Goal: Task Accomplishment & Management: Use online tool/utility

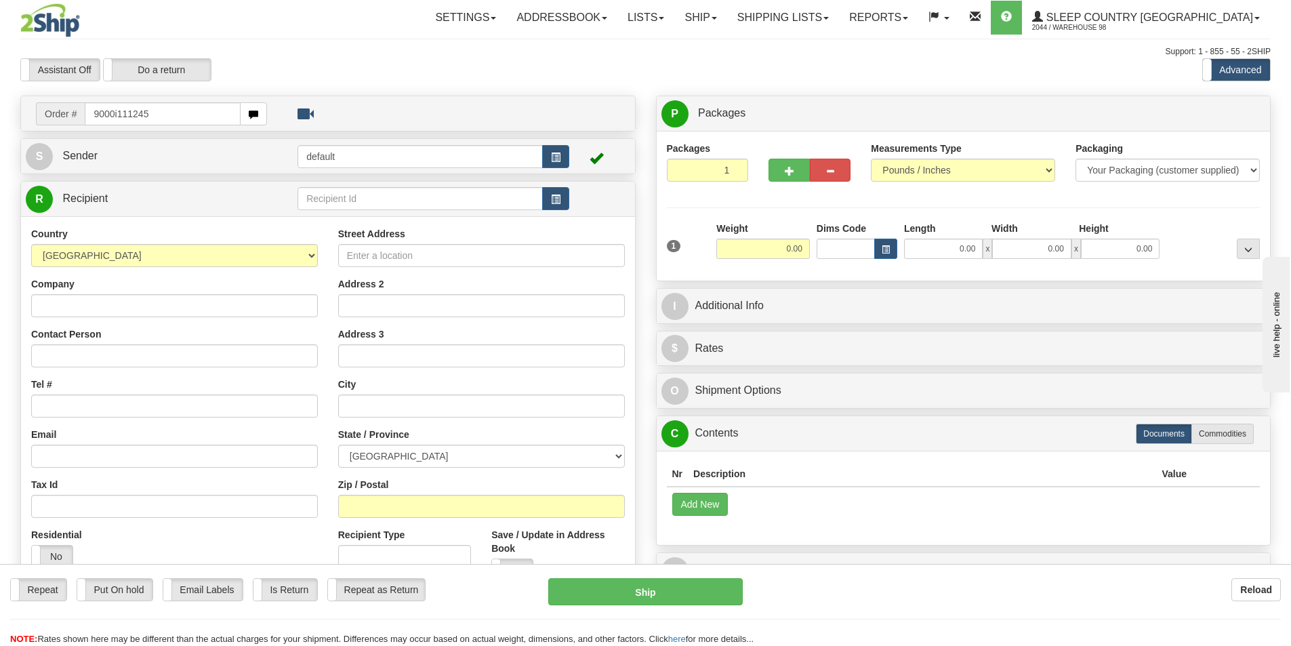
type input "9000i111245"
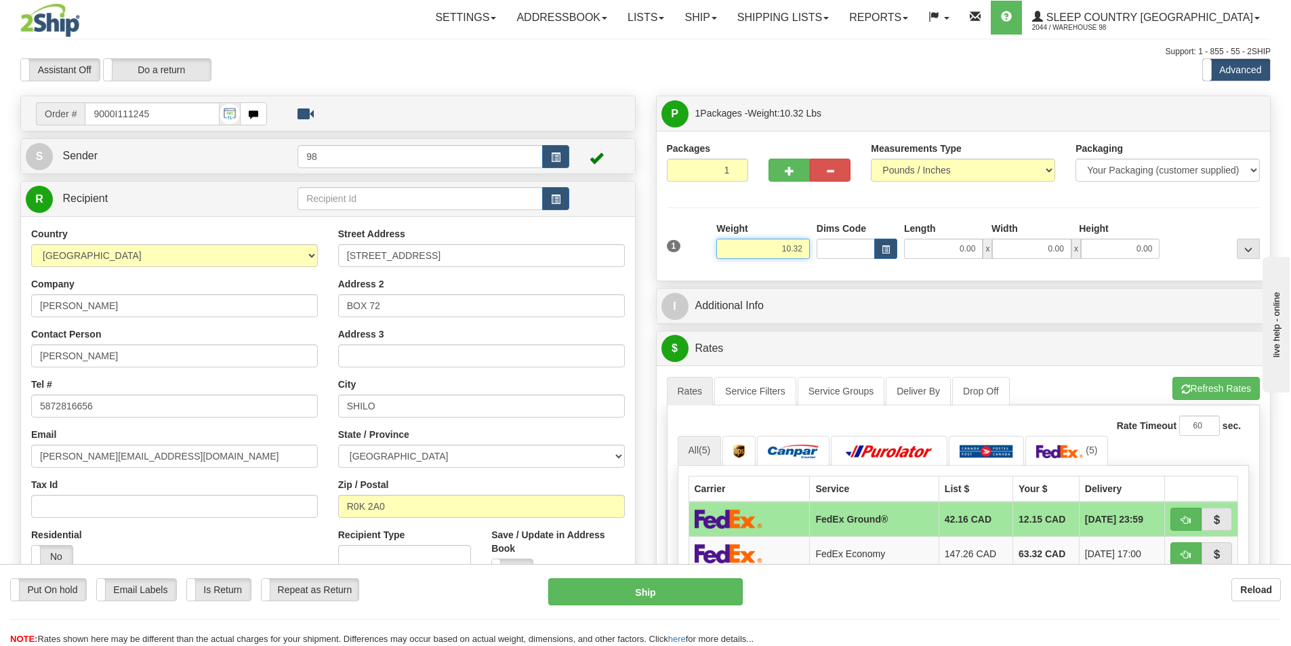
drag, startPoint x: 767, startPoint y: 249, endPoint x: 866, endPoint y: 263, distance: 99.9
click at [866, 263] on div "1 Weight 10.32 Dims Code x x" at bounding box center [963, 246] width 600 height 48
type input "12.00"
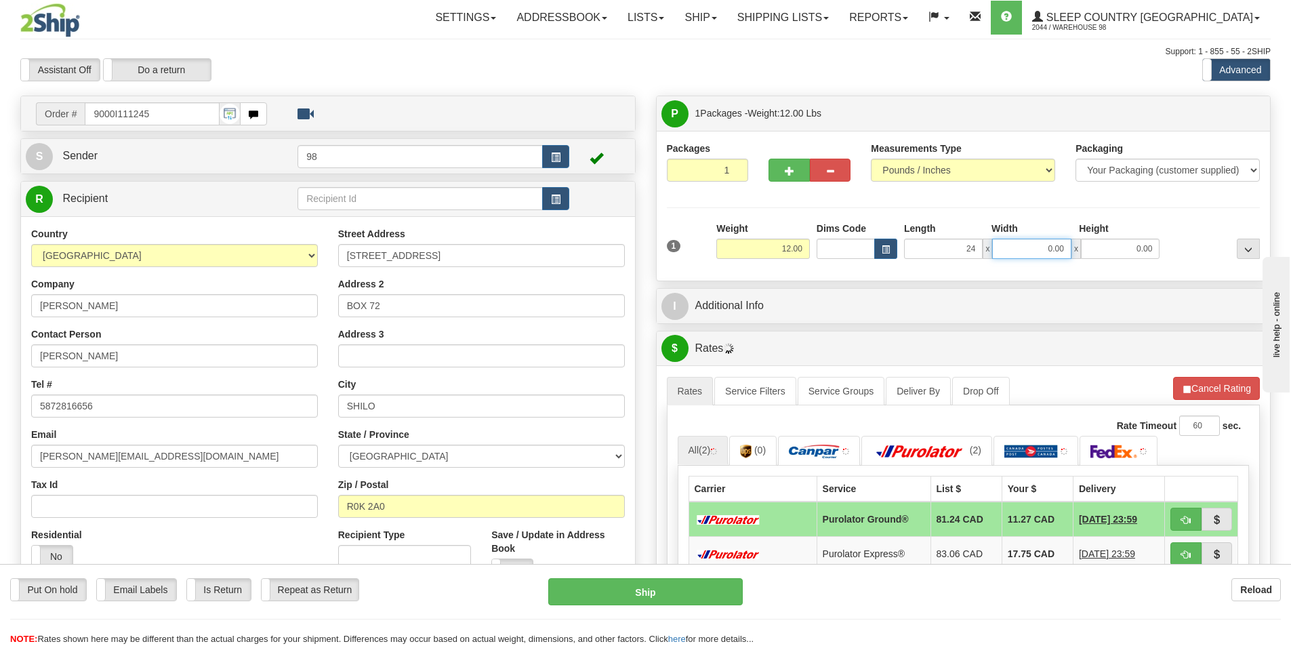
type input "24.00"
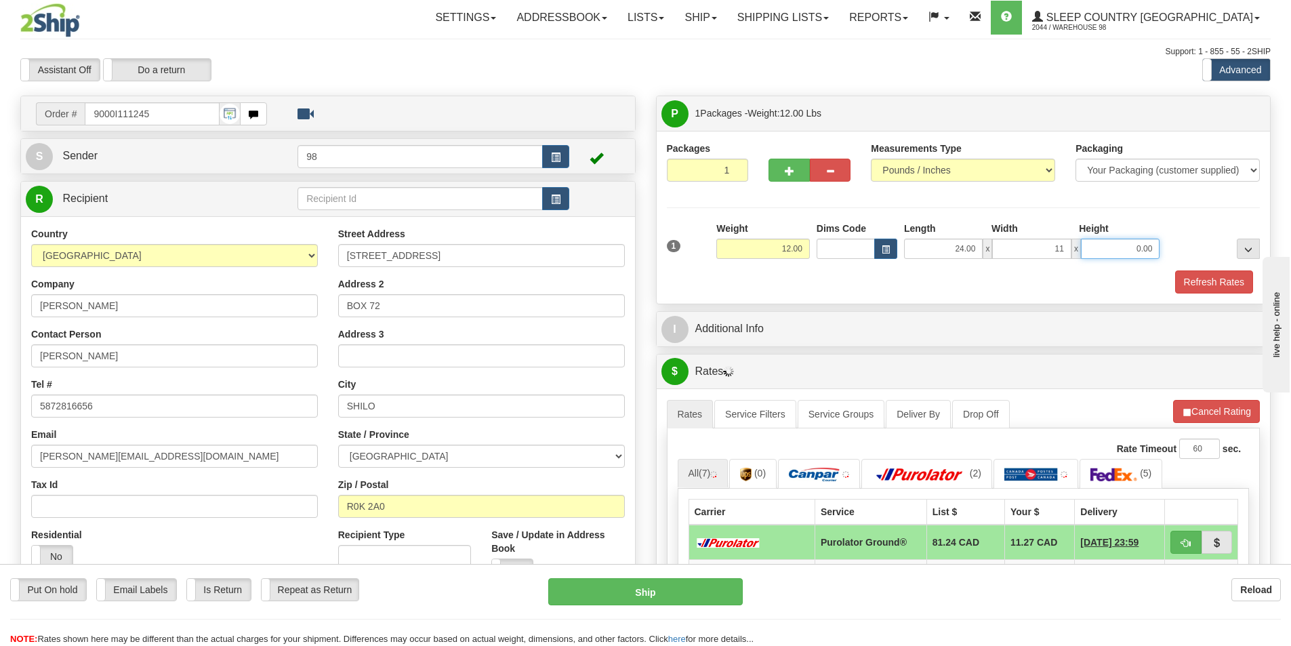
type input "11.00"
type input "17.00"
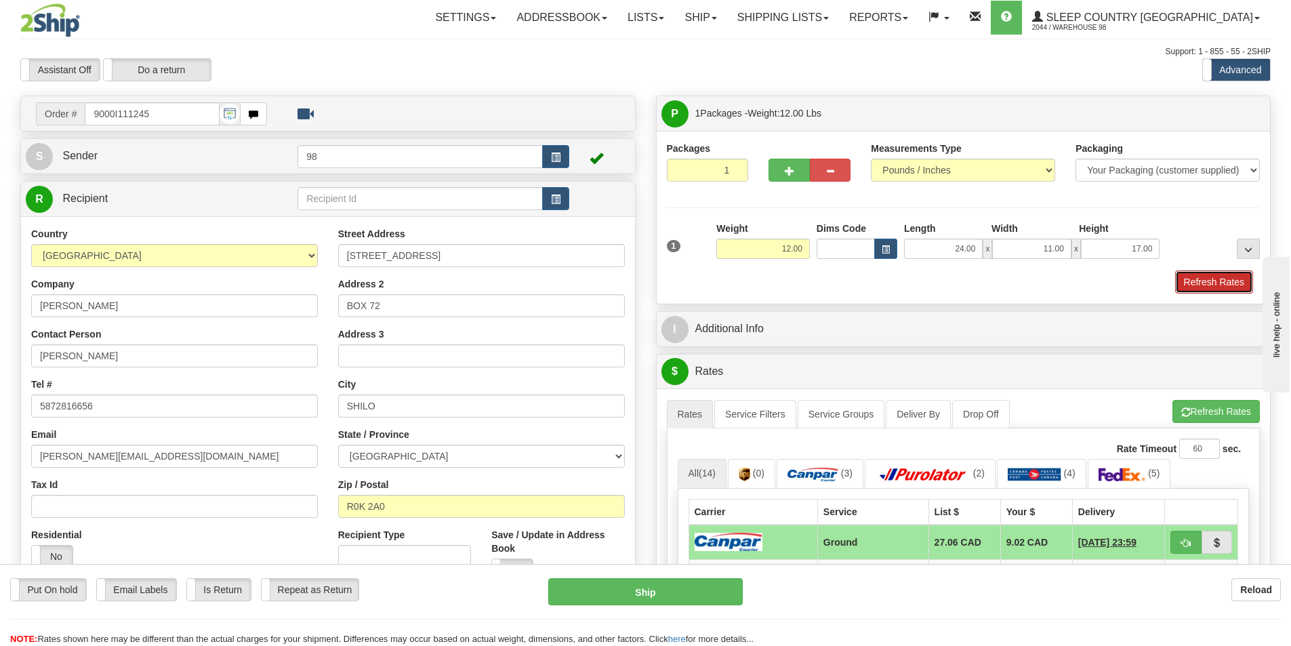
click at [1226, 285] on button "Refresh Rates" at bounding box center [1214, 281] width 78 height 23
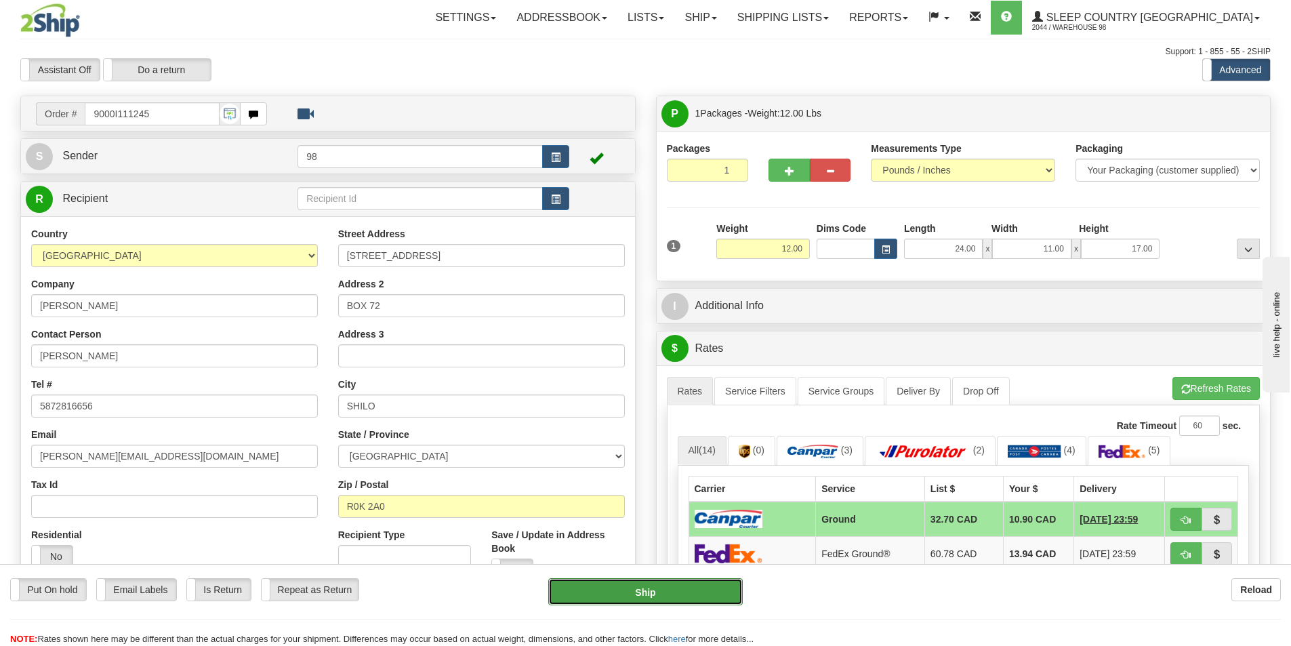
click at [652, 596] on button "Ship" at bounding box center [645, 591] width 194 height 27
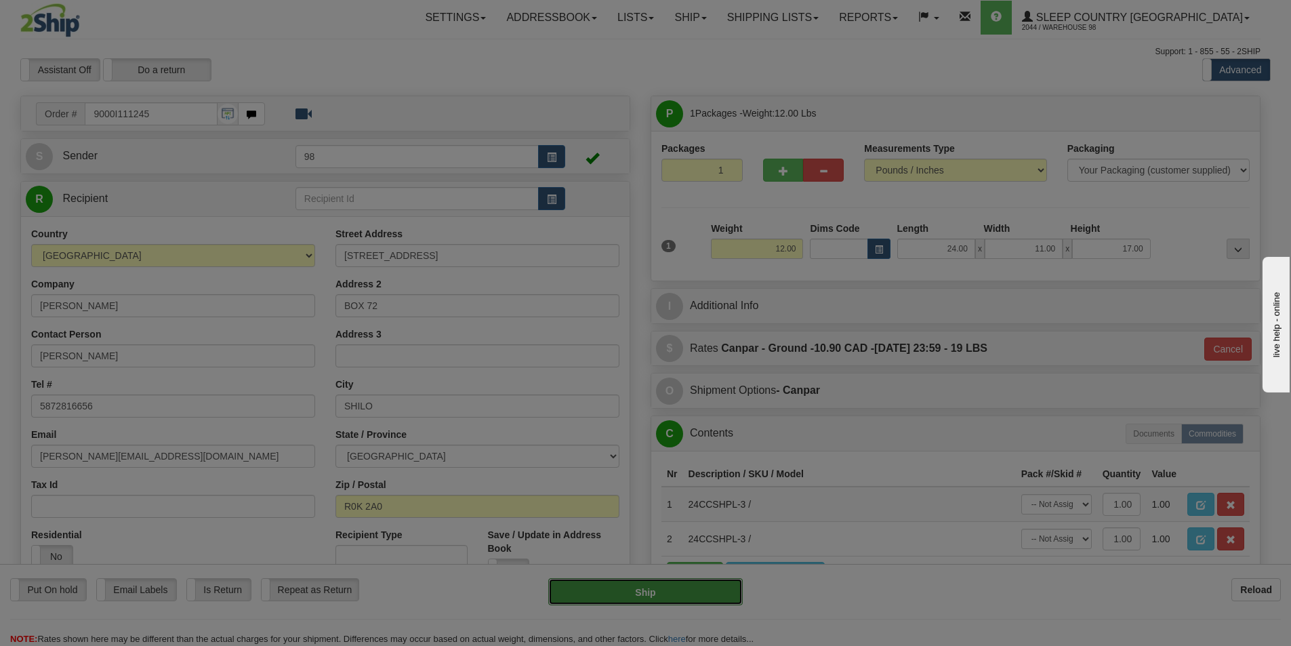
type input "1"
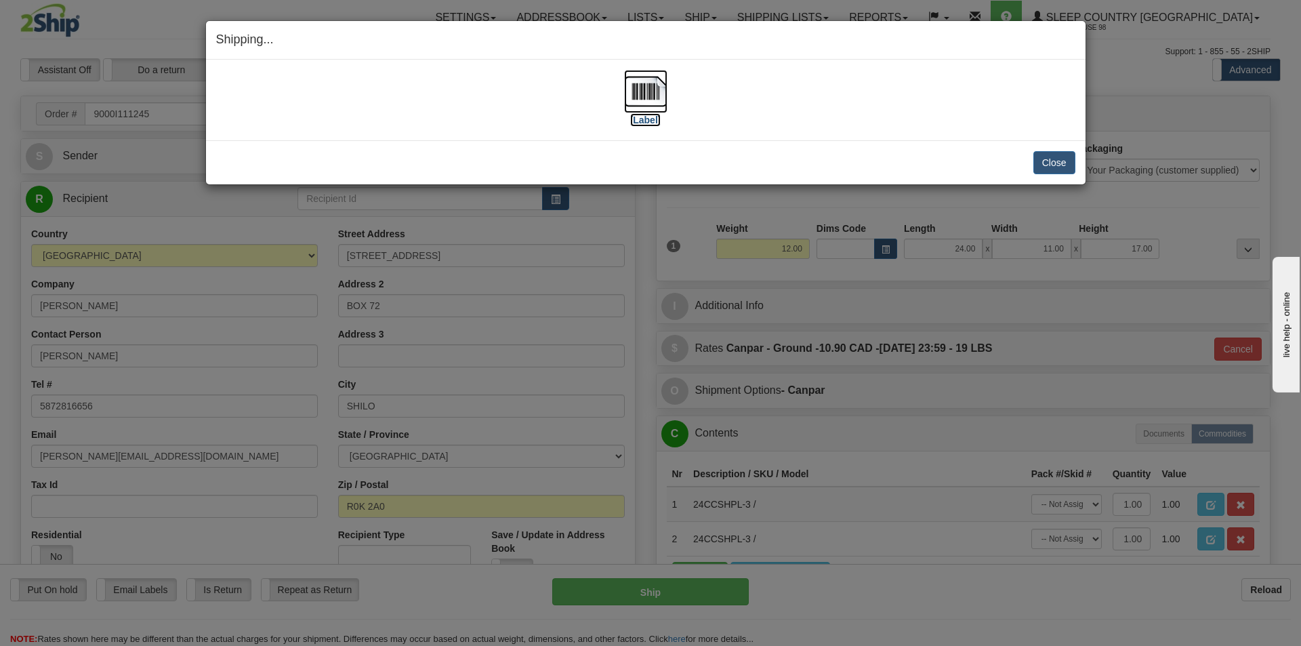
click at [649, 123] on label "[Label]" at bounding box center [645, 120] width 31 height 14
click at [1051, 161] on button "Close" at bounding box center [1054, 162] width 42 height 23
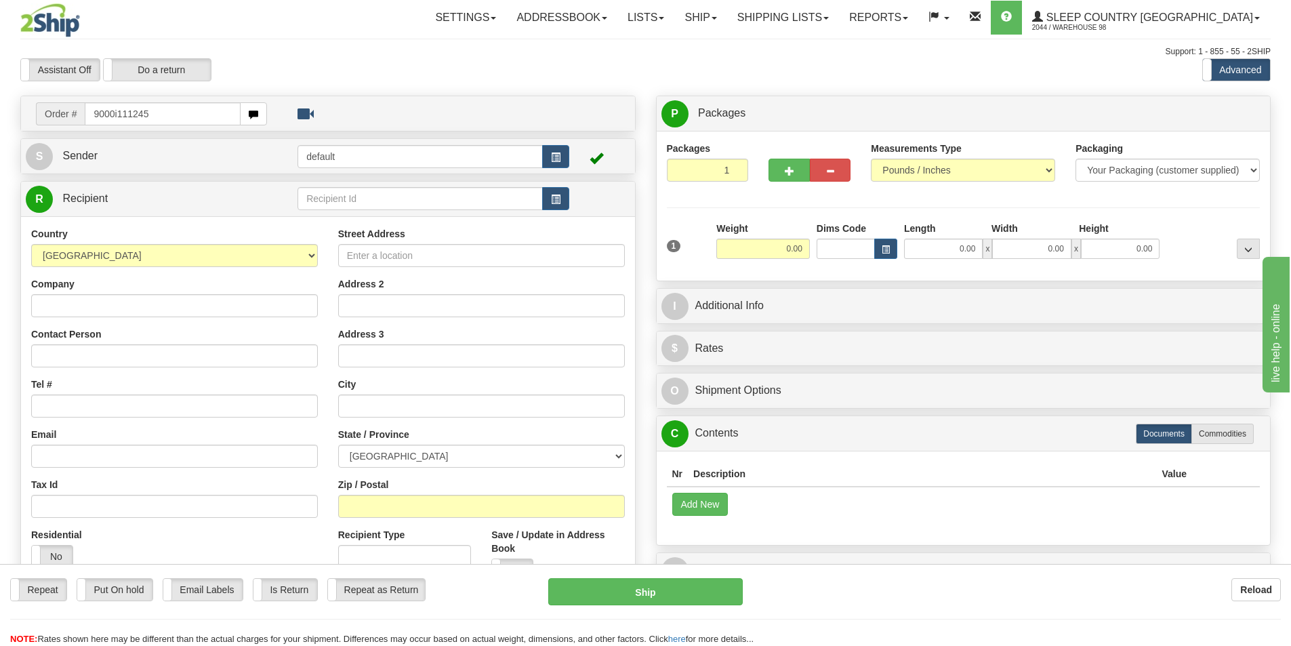
type input "9000i111245"
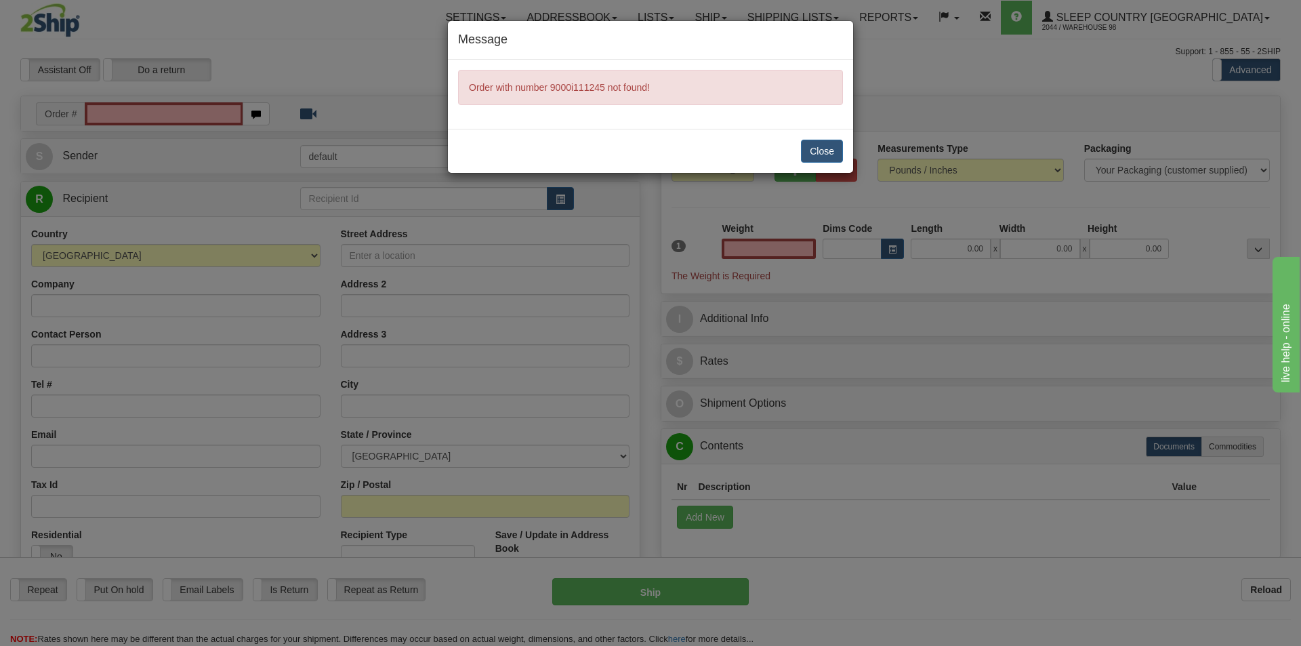
type input "0.00"
click at [820, 144] on button "Close" at bounding box center [822, 151] width 42 height 23
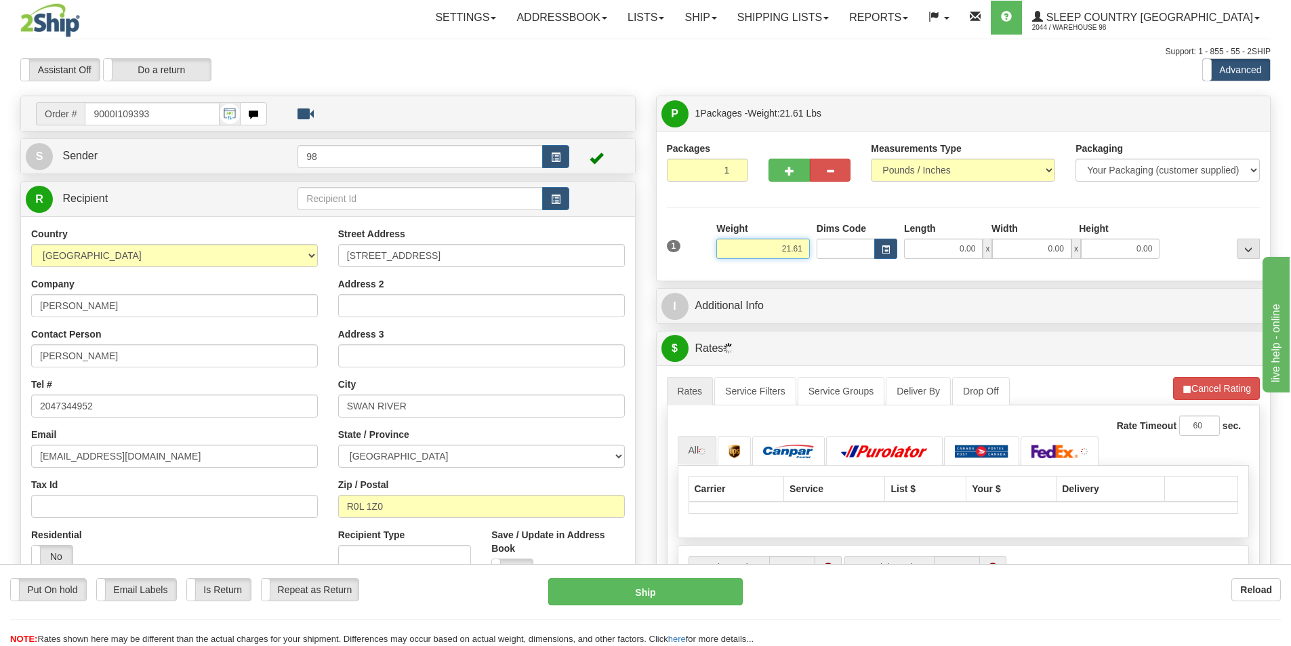
drag, startPoint x: 760, startPoint y: 244, endPoint x: 851, endPoint y: 244, distance: 90.8
click at [851, 244] on div "1 Weight 21.61 Dims Code x x" at bounding box center [963, 246] width 600 height 48
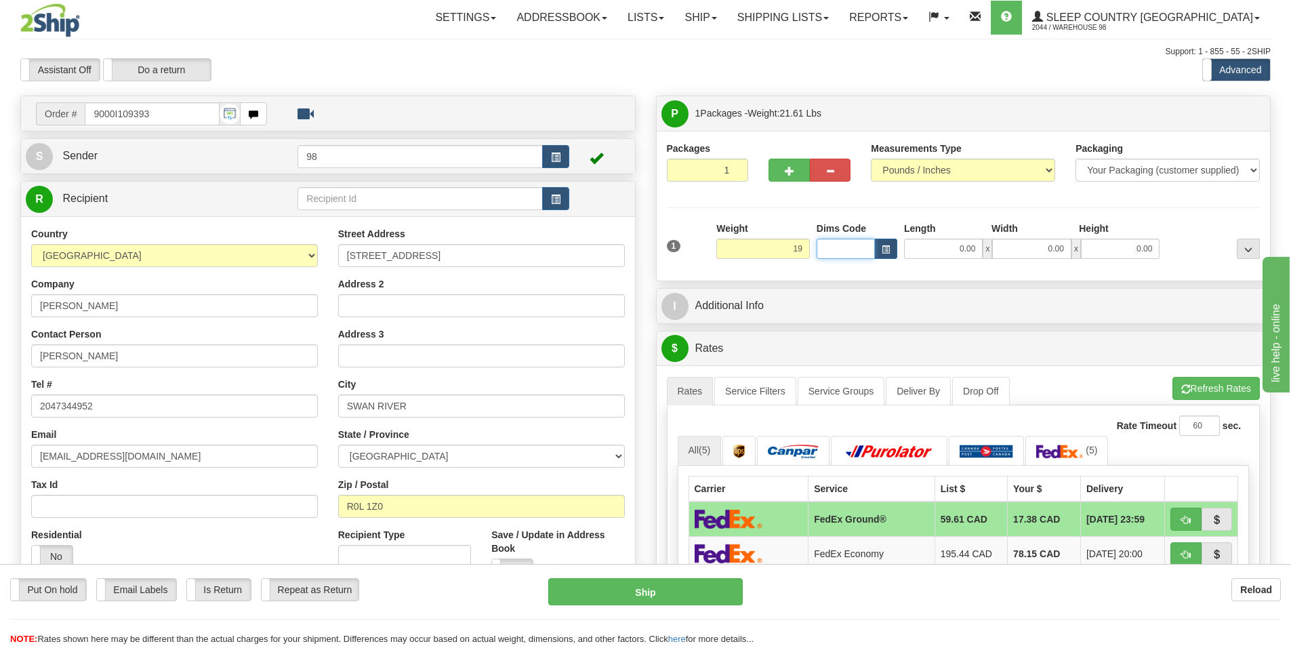
type input "19.00"
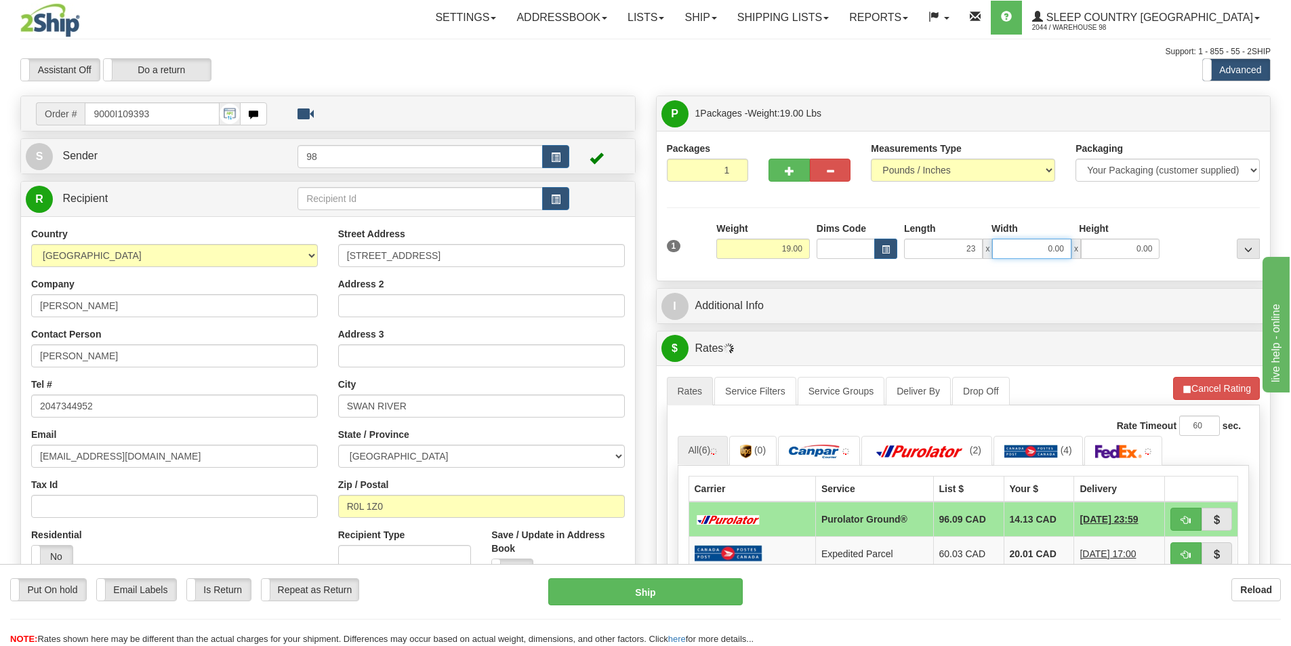
type input "23.00"
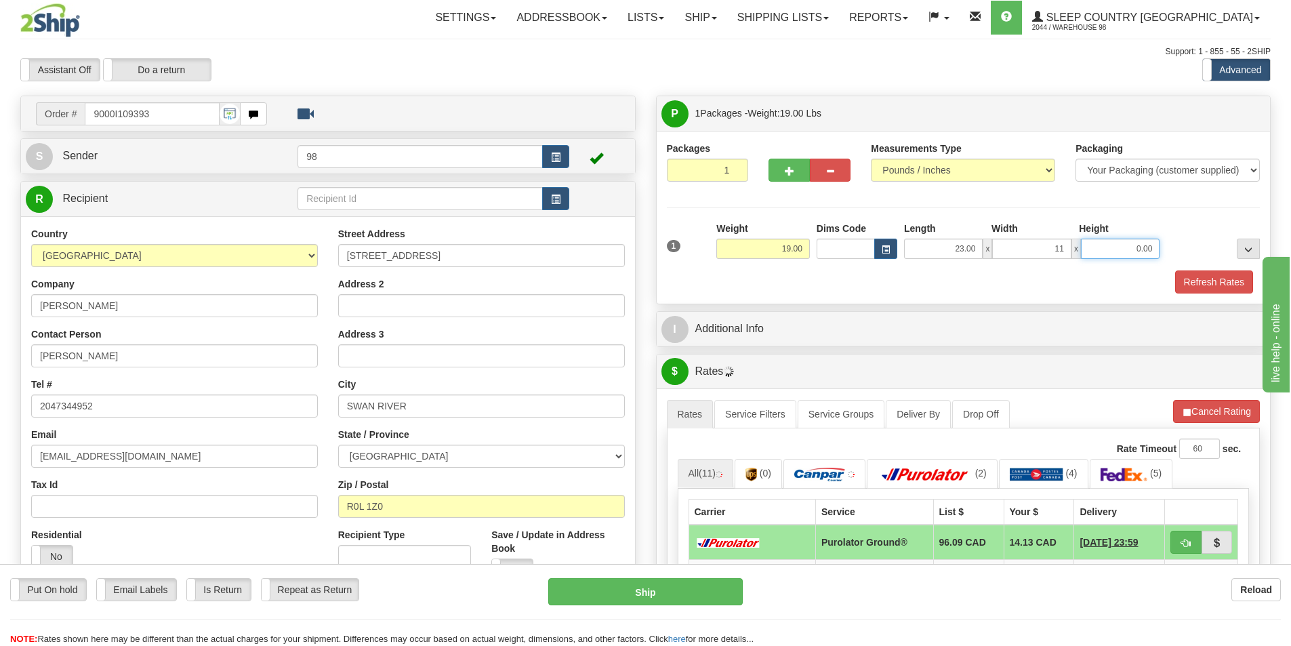
type input "11.00"
click at [1227, 278] on button "Refresh Rates" at bounding box center [1214, 281] width 78 height 23
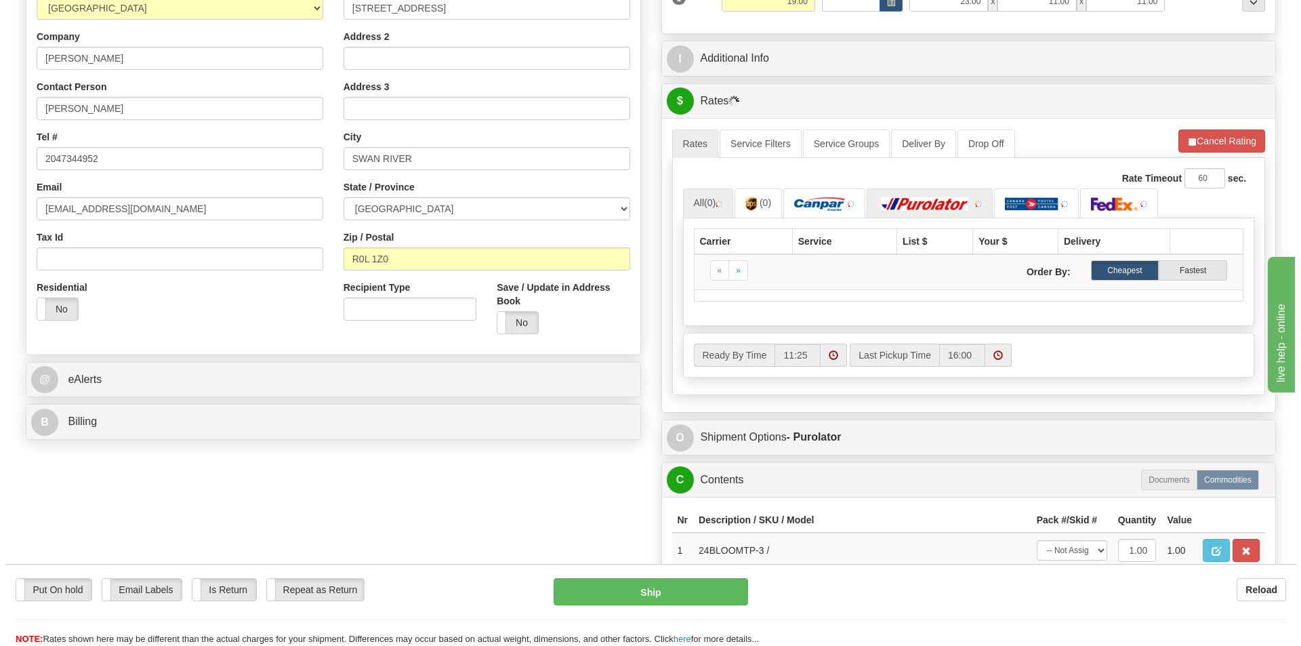
scroll to position [271, 0]
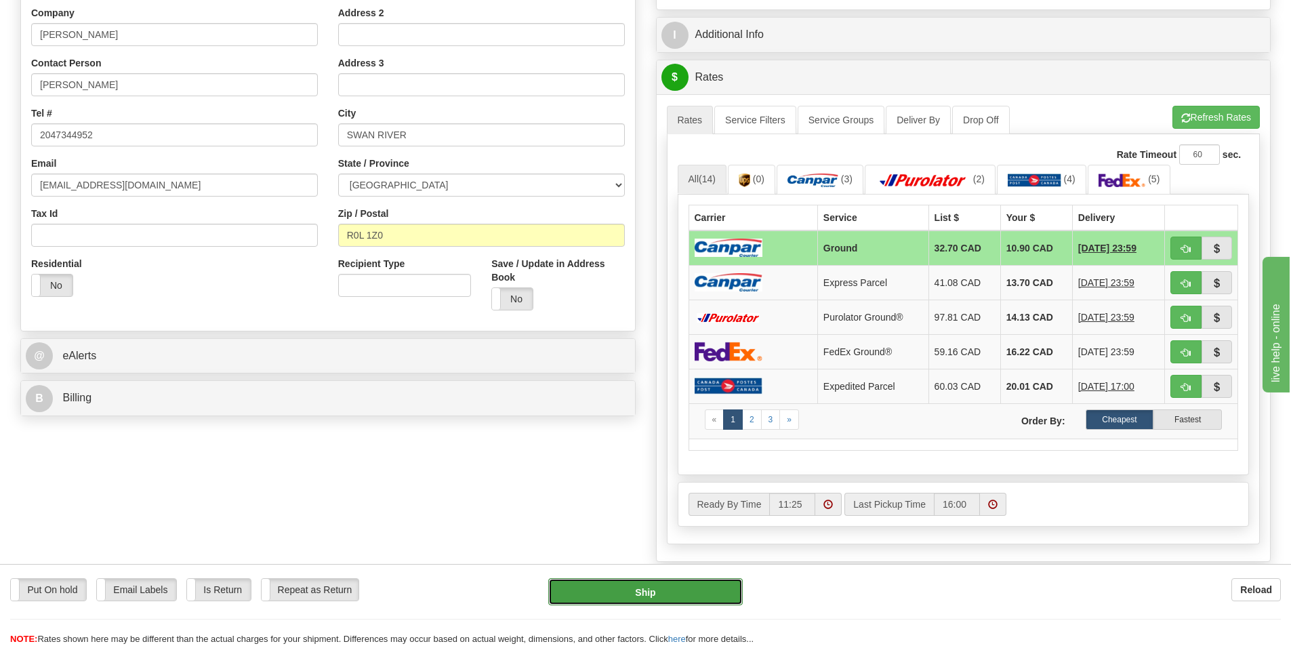
click at [611, 591] on button "Ship" at bounding box center [645, 591] width 194 height 27
type input "1"
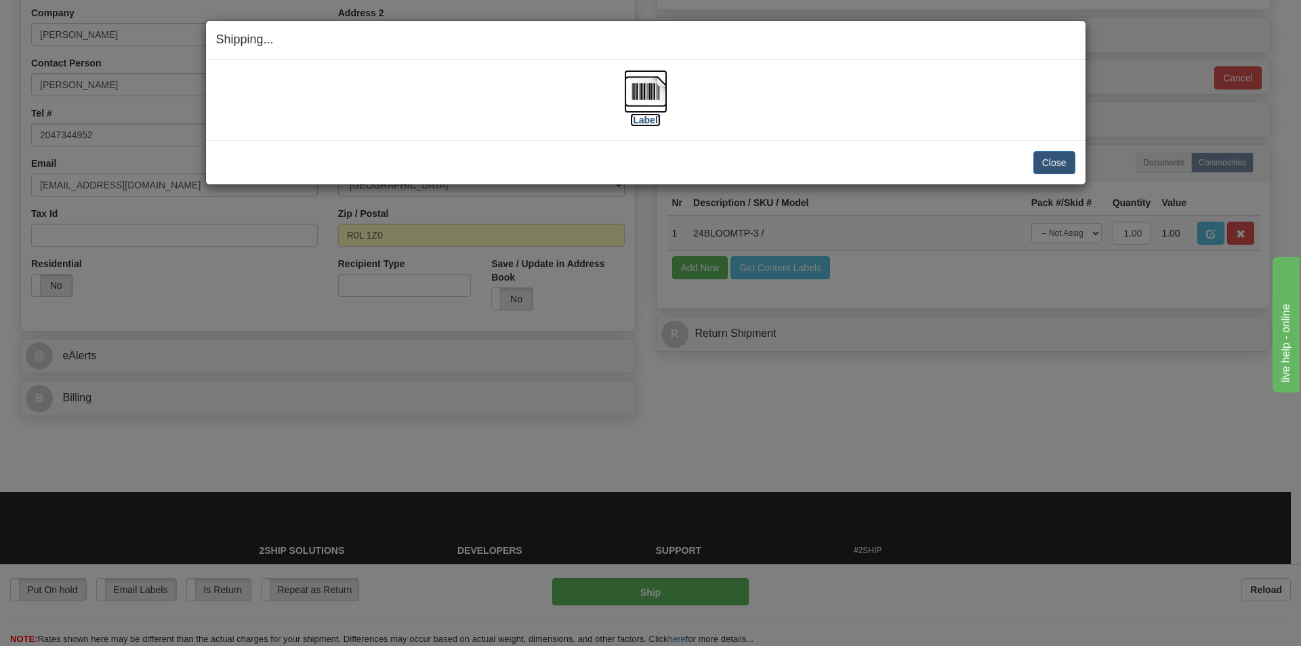
click at [651, 121] on label "[Label]" at bounding box center [645, 120] width 31 height 14
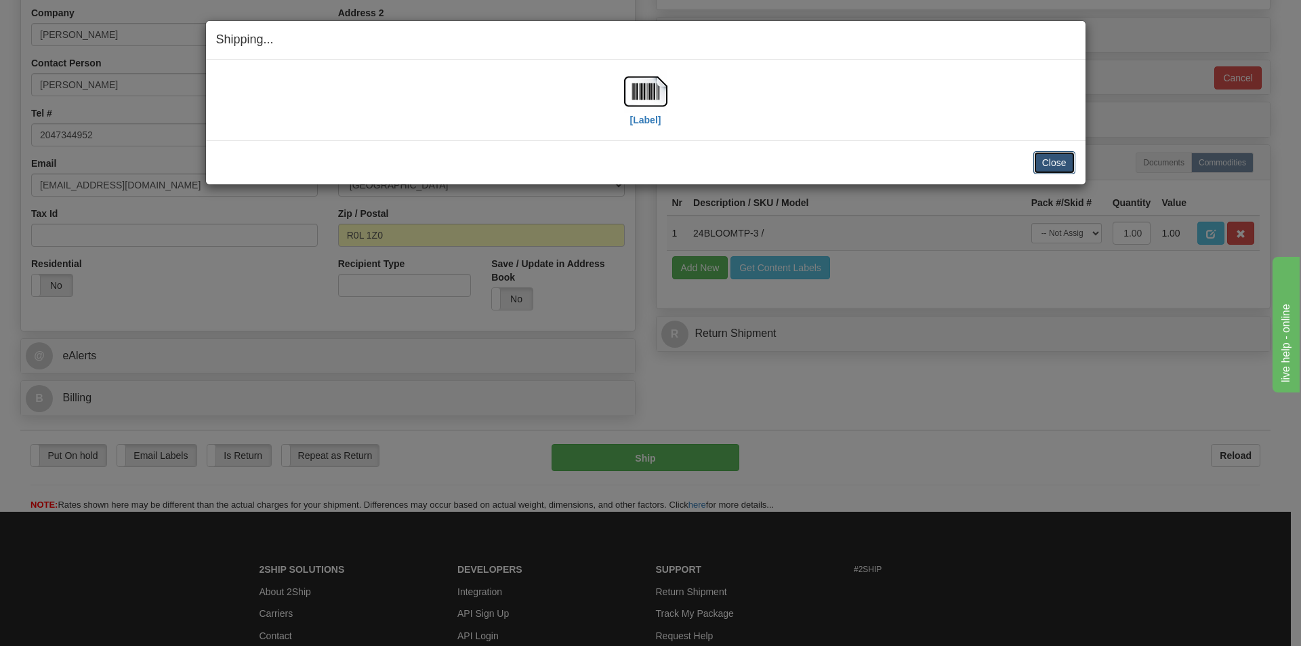
click at [1042, 156] on button "Close" at bounding box center [1054, 162] width 42 height 23
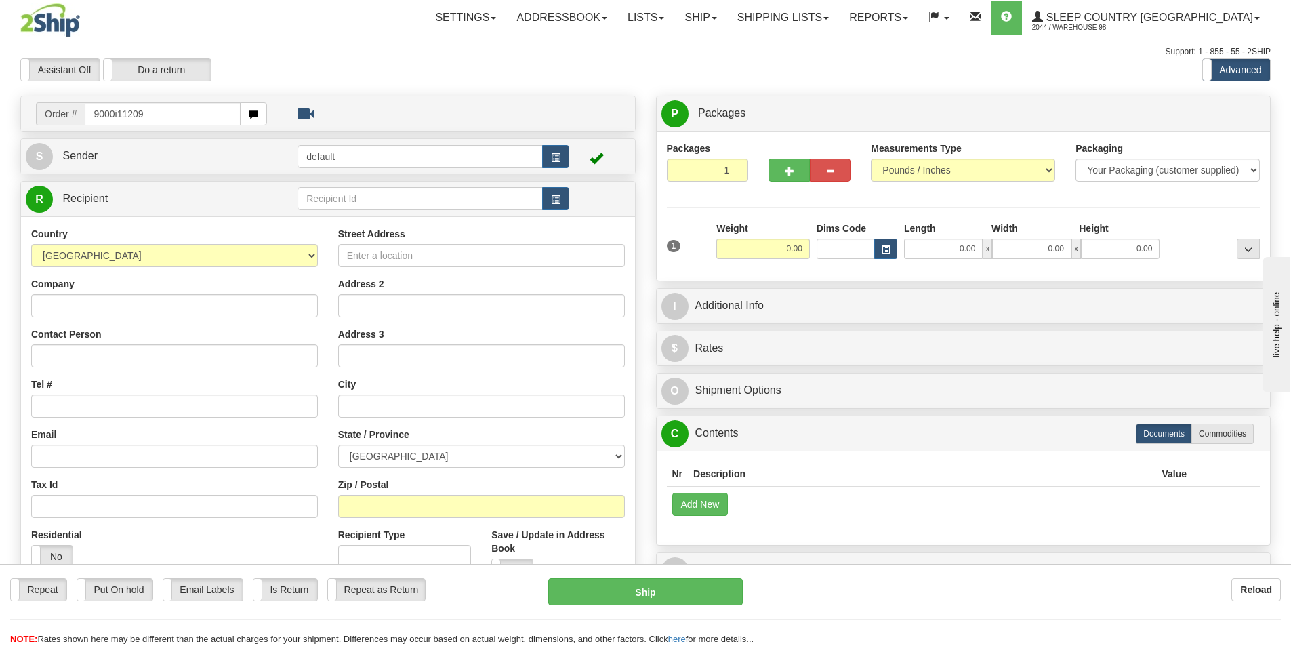
type input "9000i112090"
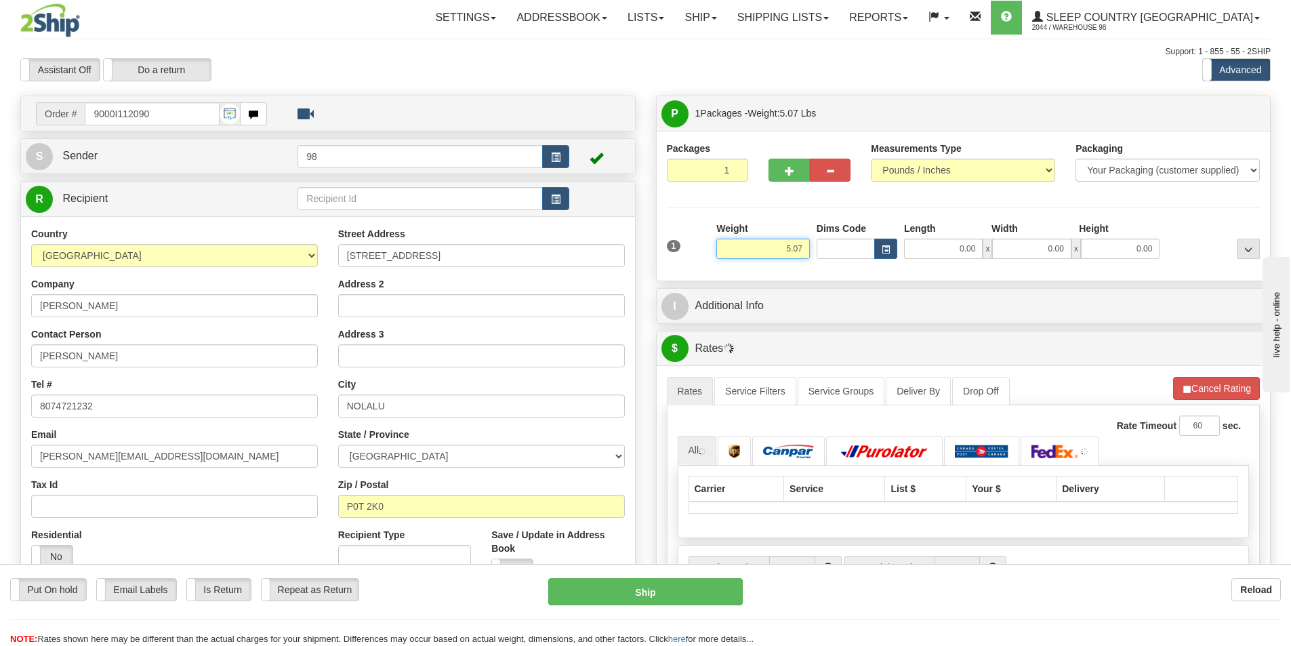
drag, startPoint x: 774, startPoint y: 245, endPoint x: 802, endPoint y: 245, distance: 27.8
click at [802, 245] on input "5.07" at bounding box center [762, 248] width 93 height 20
type input "5.00"
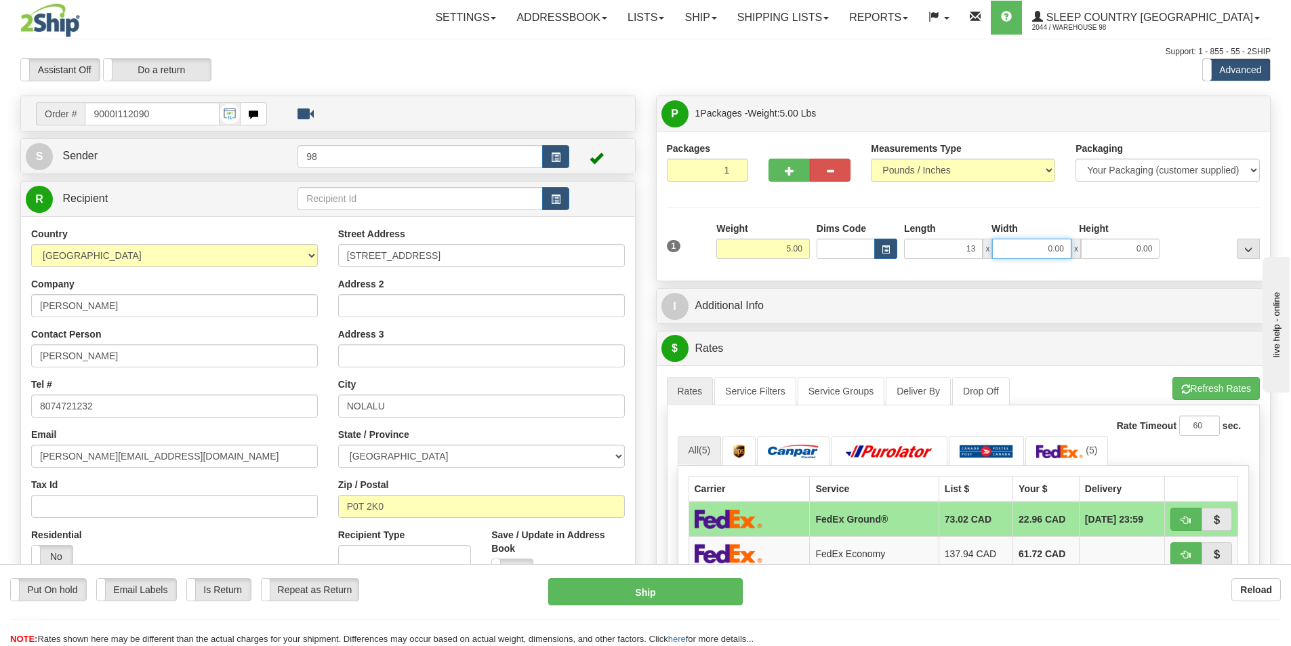
type input "13.00"
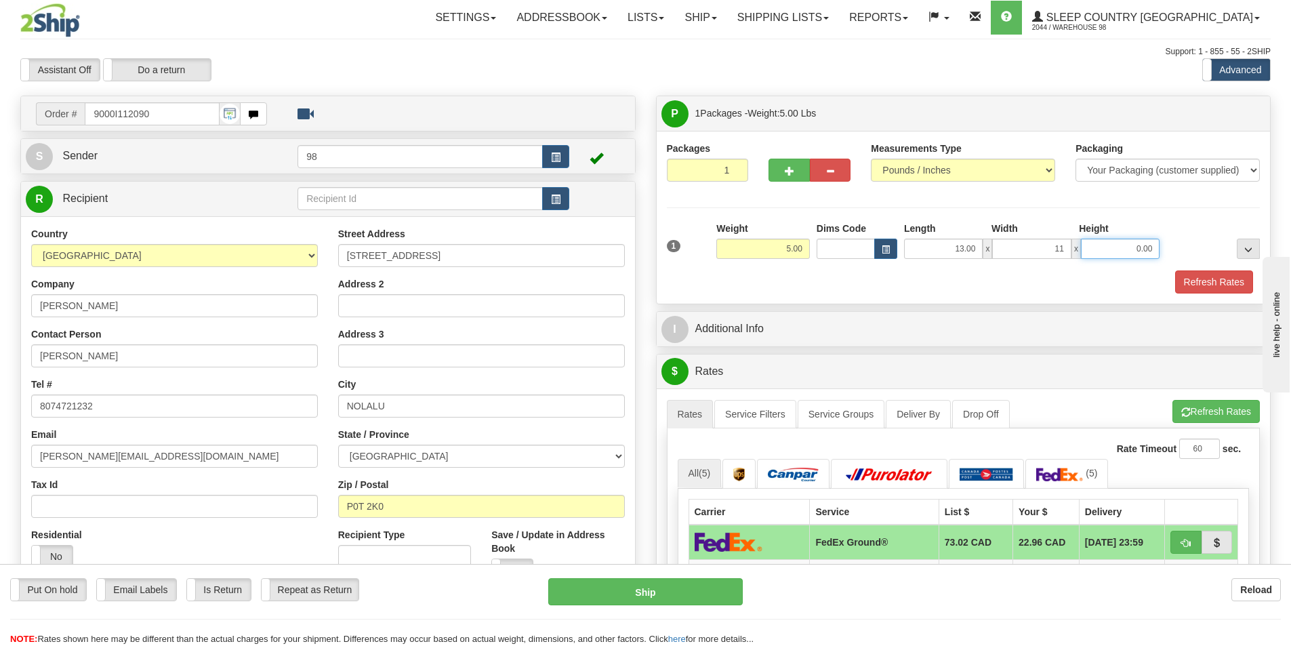
type input "11.00"
type input "3.00"
click at [1212, 283] on button "Refresh Rates" at bounding box center [1214, 281] width 78 height 23
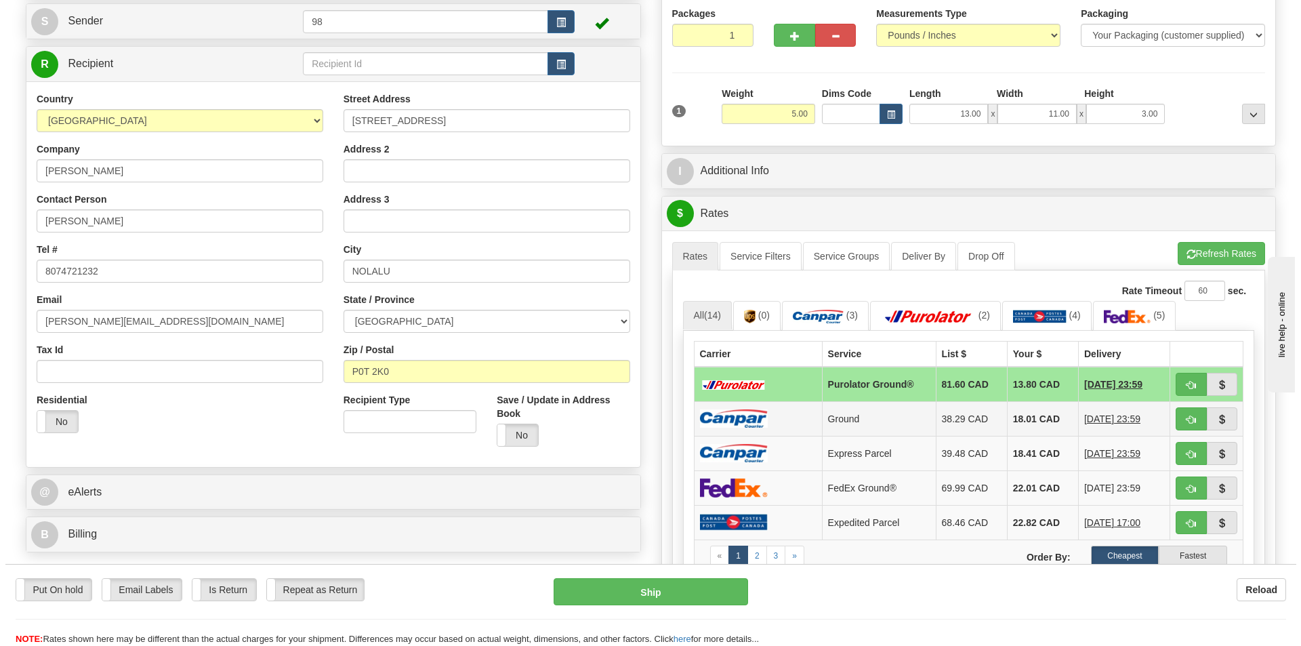
scroll to position [135, 0]
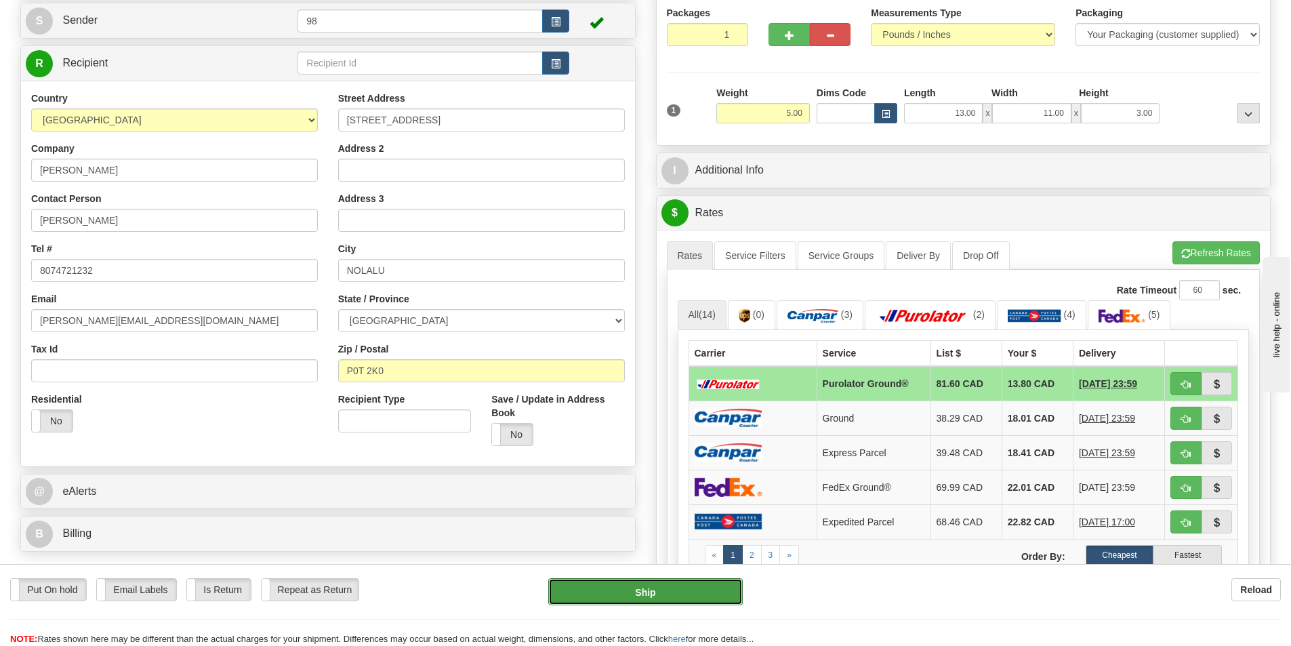
click at [699, 594] on button "Ship" at bounding box center [645, 591] width 194 height 27
type input "260"
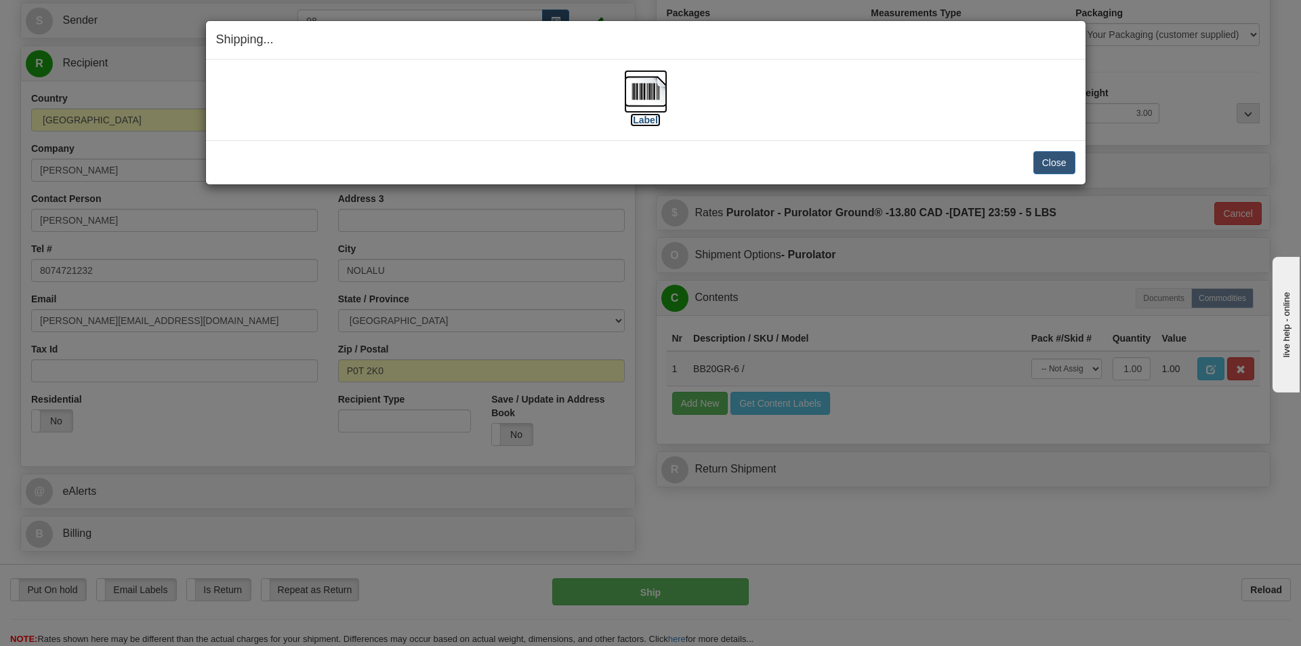
click at [648, 121] on label "[Label]" at bounding box center [645, 120] width 31 height 14
click at [1037, 160] on button "Close" at bounding box center [1054, 162] width 42 height 23
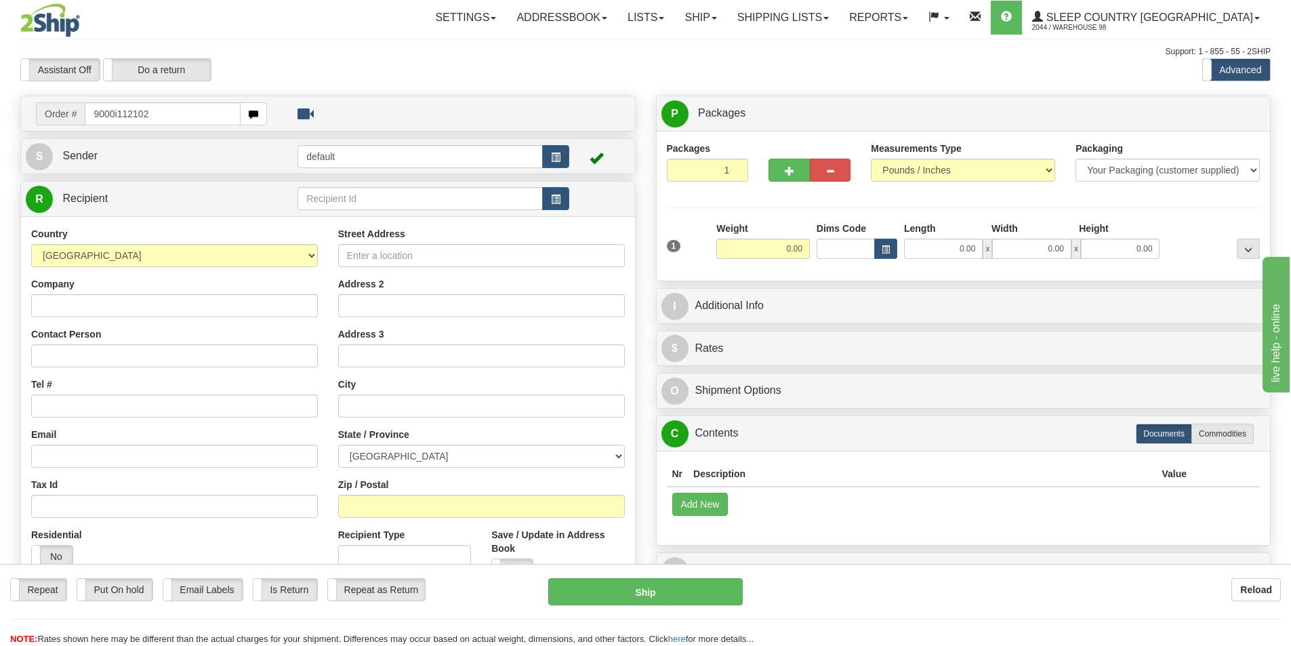
type input "9000i112102"
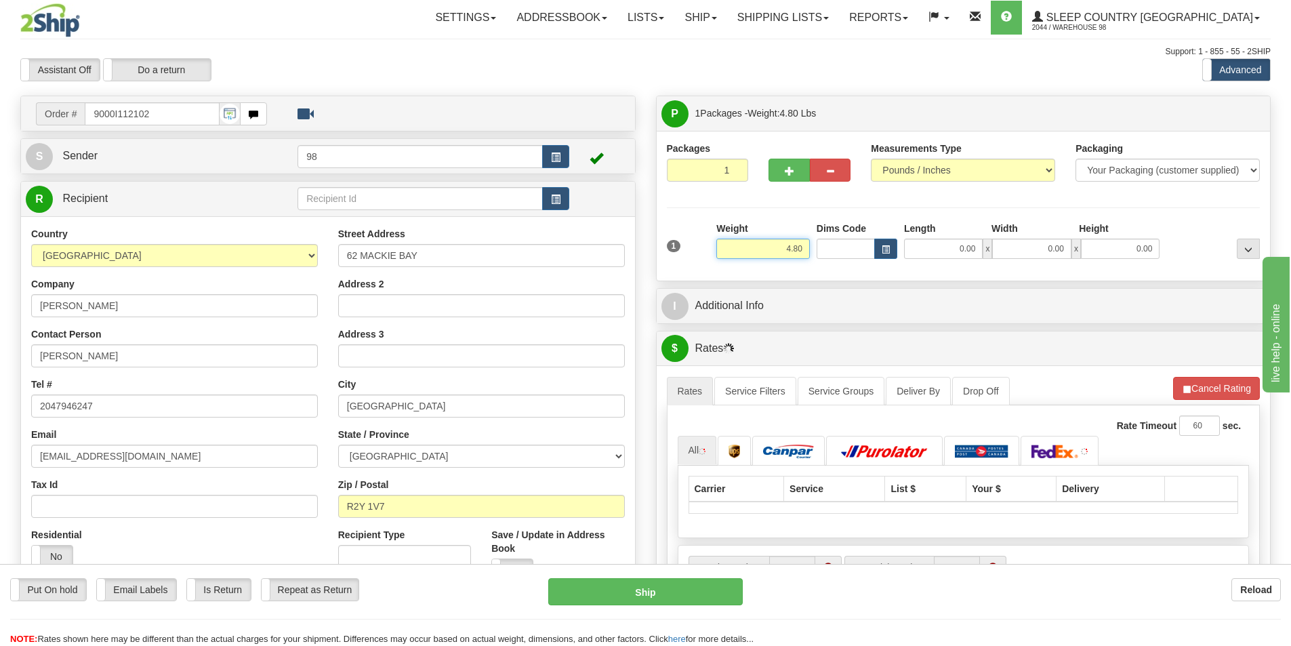
drag, startPoint x: 749, startPoint y: 245, endPoint x: 822, endPoint y: 246, distance: 72.5
click at [822, 246] on div "1 Weight 4.80 Dims Code 0.00" at bounding box center [963, 246] width 600 height 48
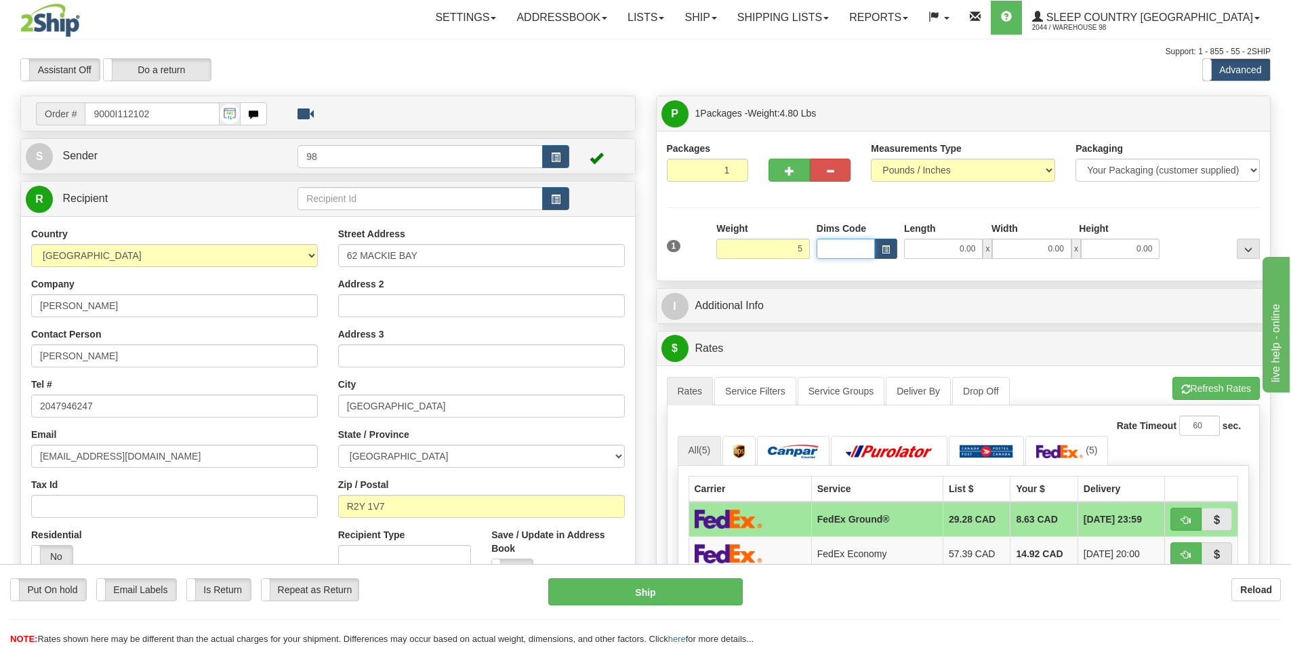
type input "5.00"
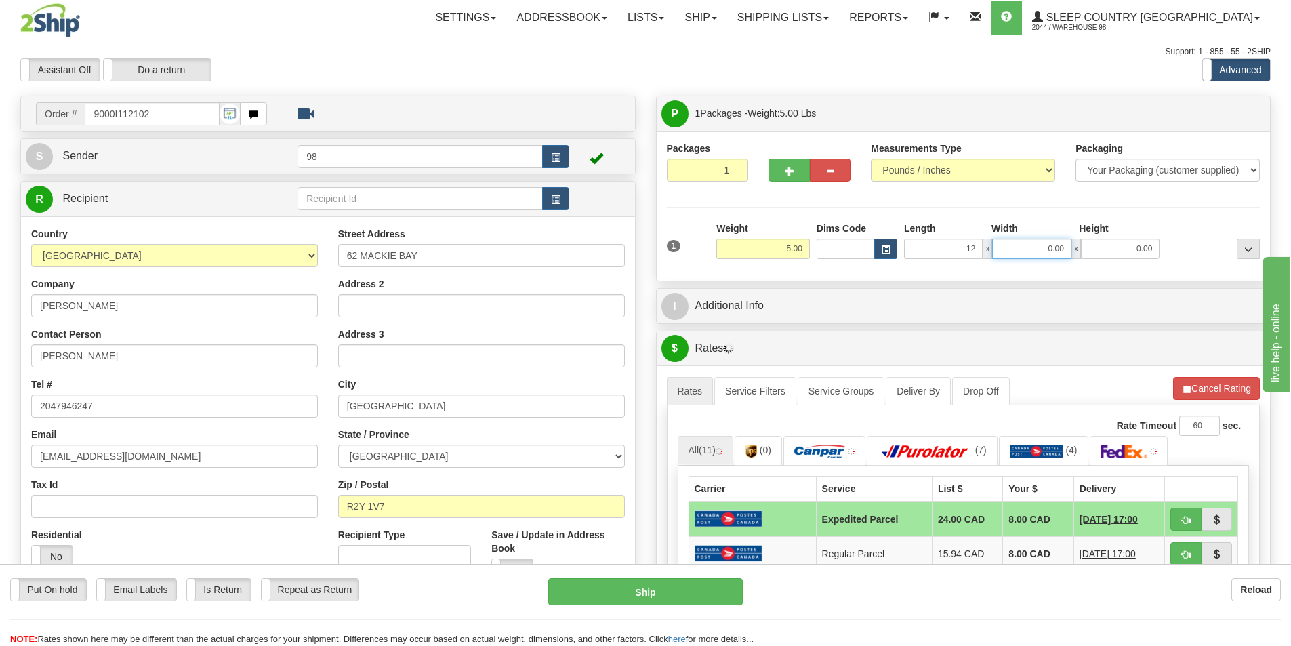
type input "12.00"
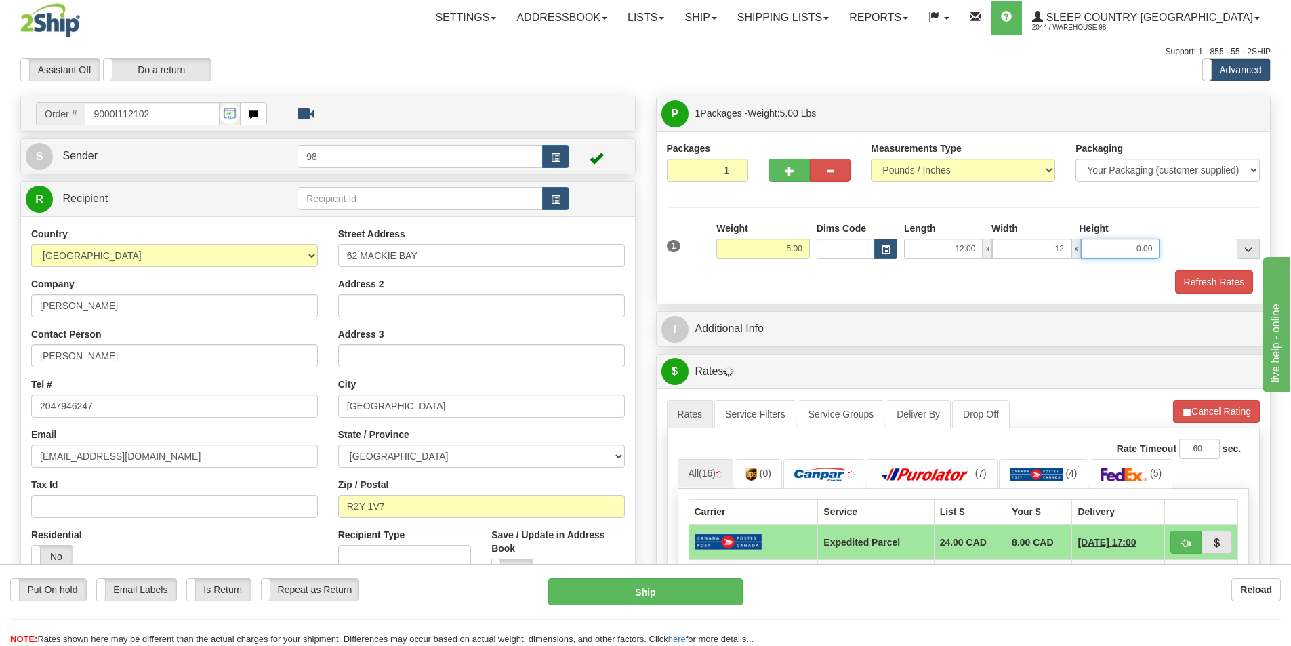
type input "12.00"
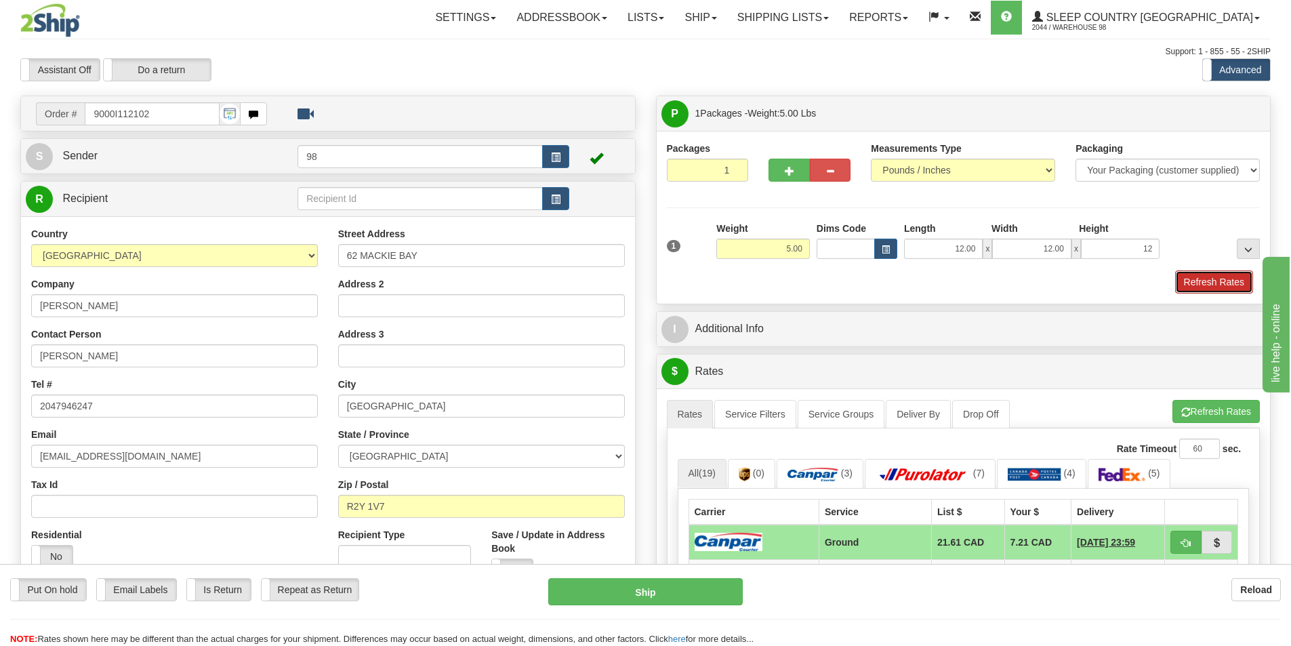
type input "12.00"
click at [1226, 273] on button "Refresh Rates" at bounding box center [1214, 281] width 78 height 23
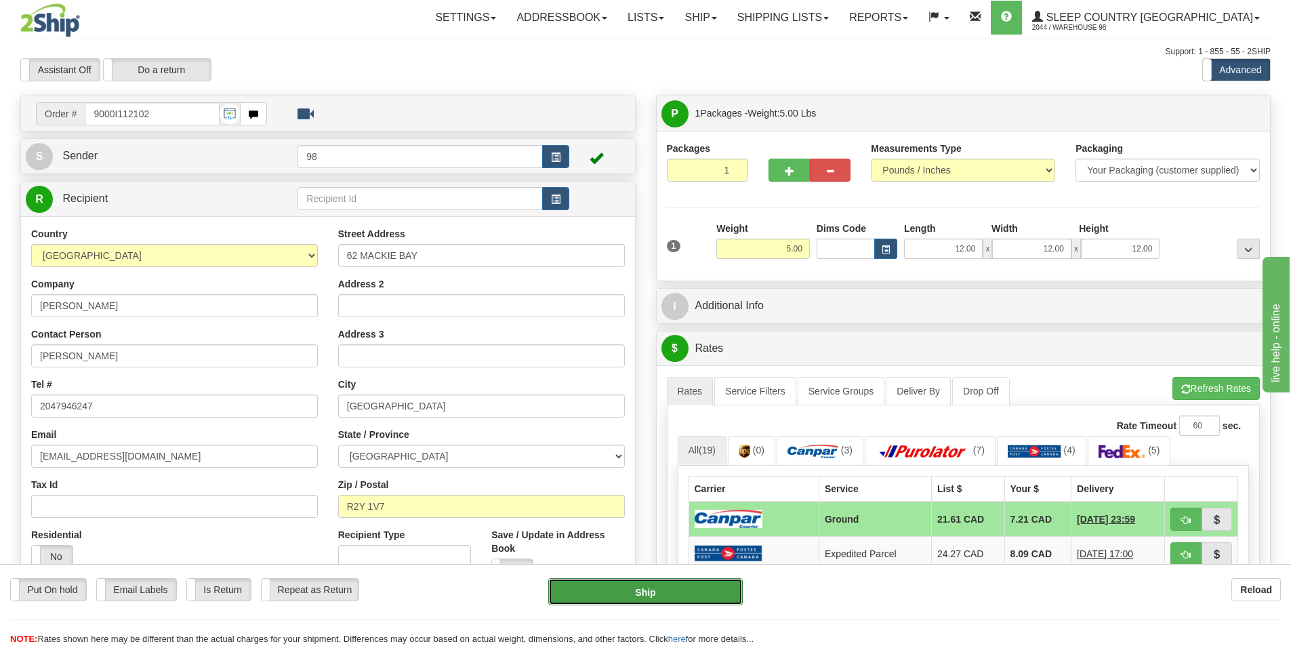
click at [682, 587] on button "Ship" at bounding box center [645, 591] width 194 height 27
type input "1"
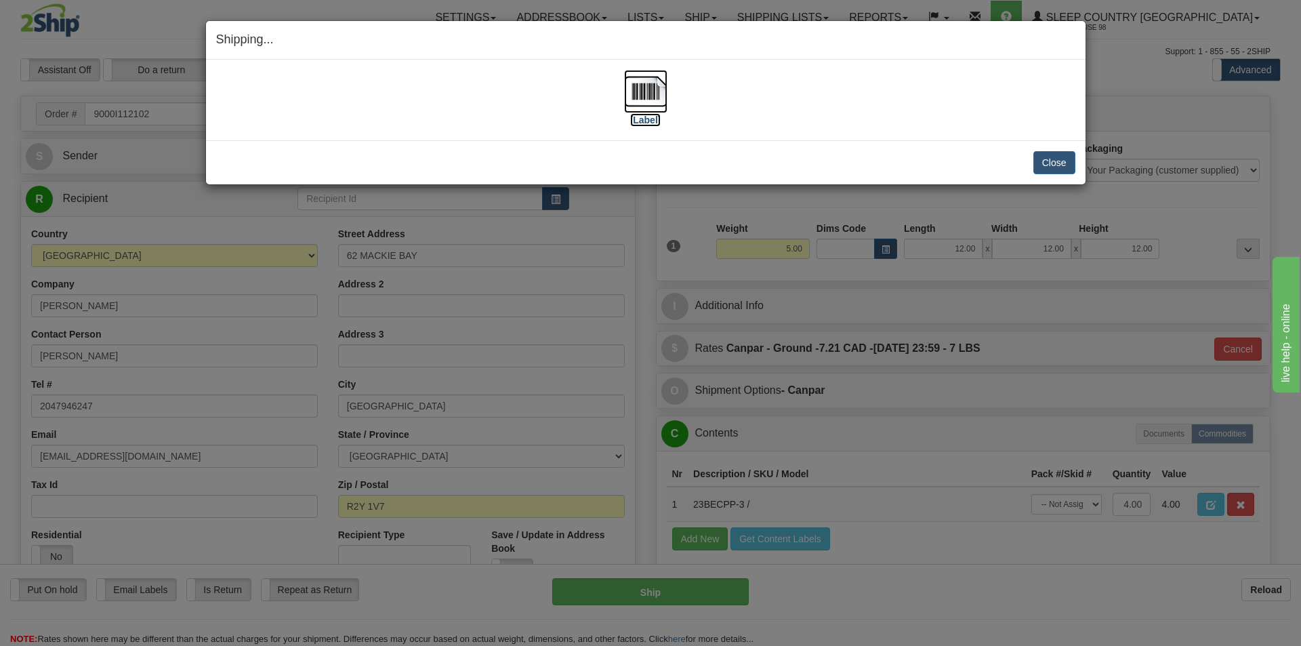
click at [643, 119] on label "[Label]" at bounding box center [645, 120] width 31 height 14
click at [1066, 163] on button "Close" at bounding box center [1054, 162] width 42 height 23
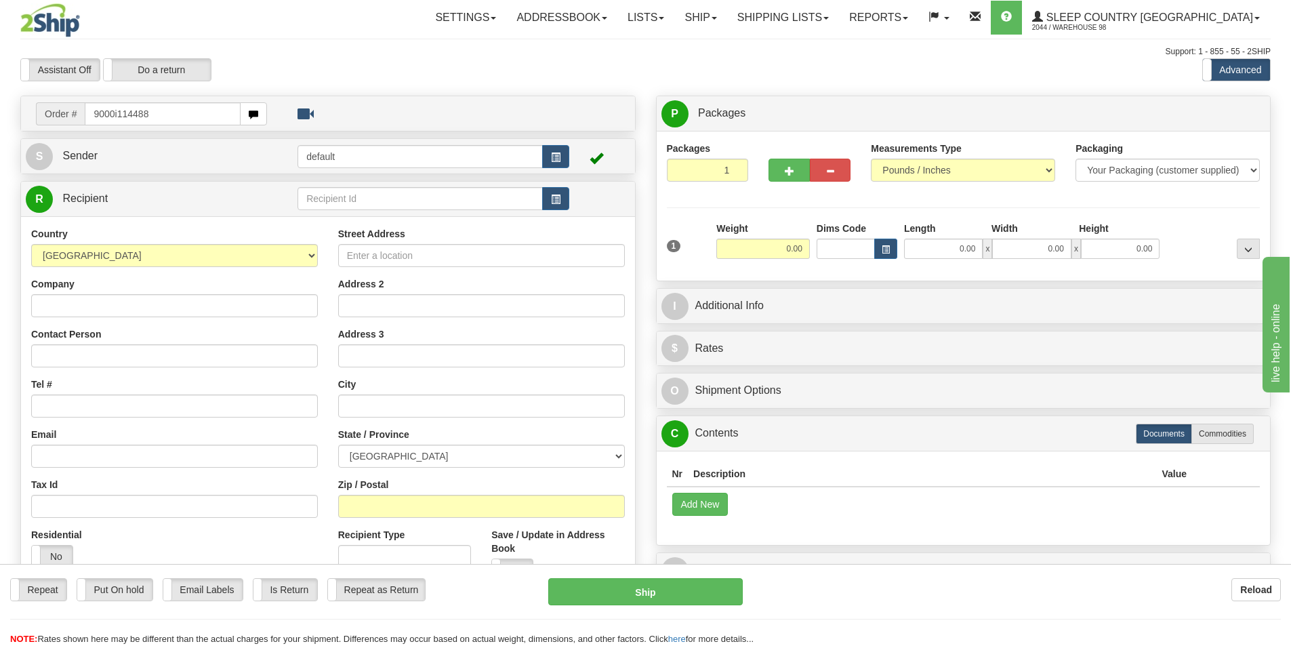
type input "9000i114488"
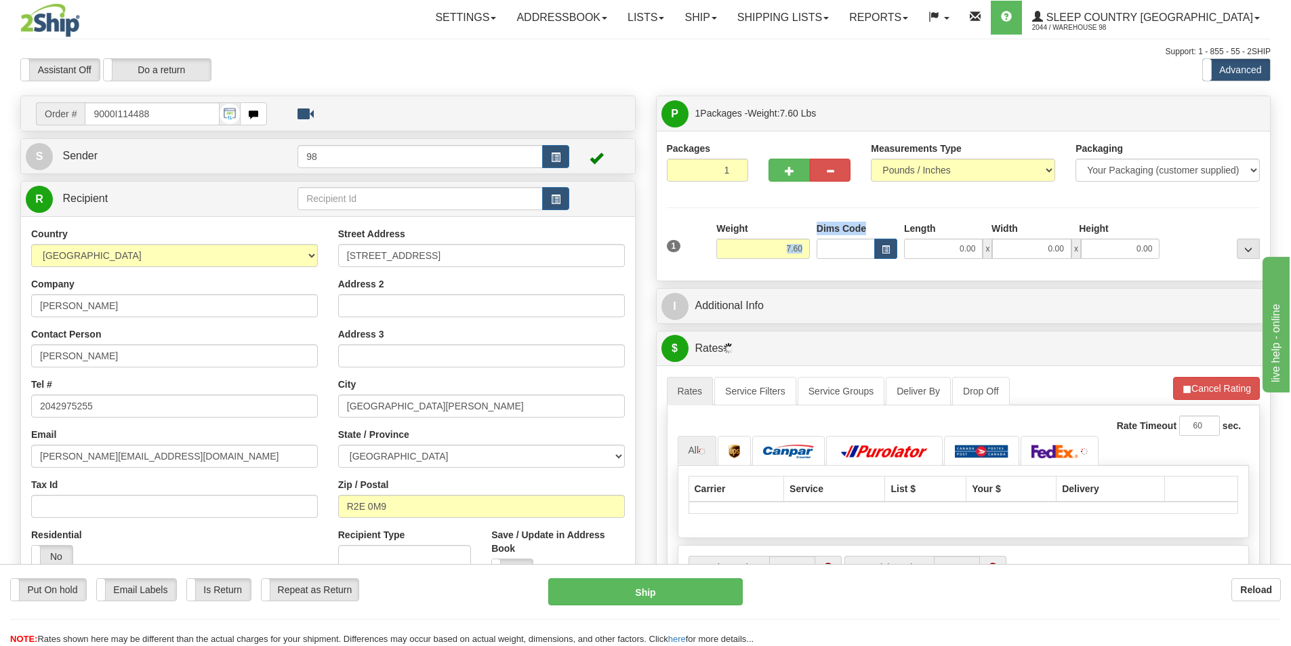
drag, startPoint x: 761, startPoint y: 236, endPoint x: 846, endPoint y: 249, distance: 86.2
click at [846, 249] on div "1 Weight 7.60 Dims Code 0.00" at bounding box center [963, 246] width 600 height 48
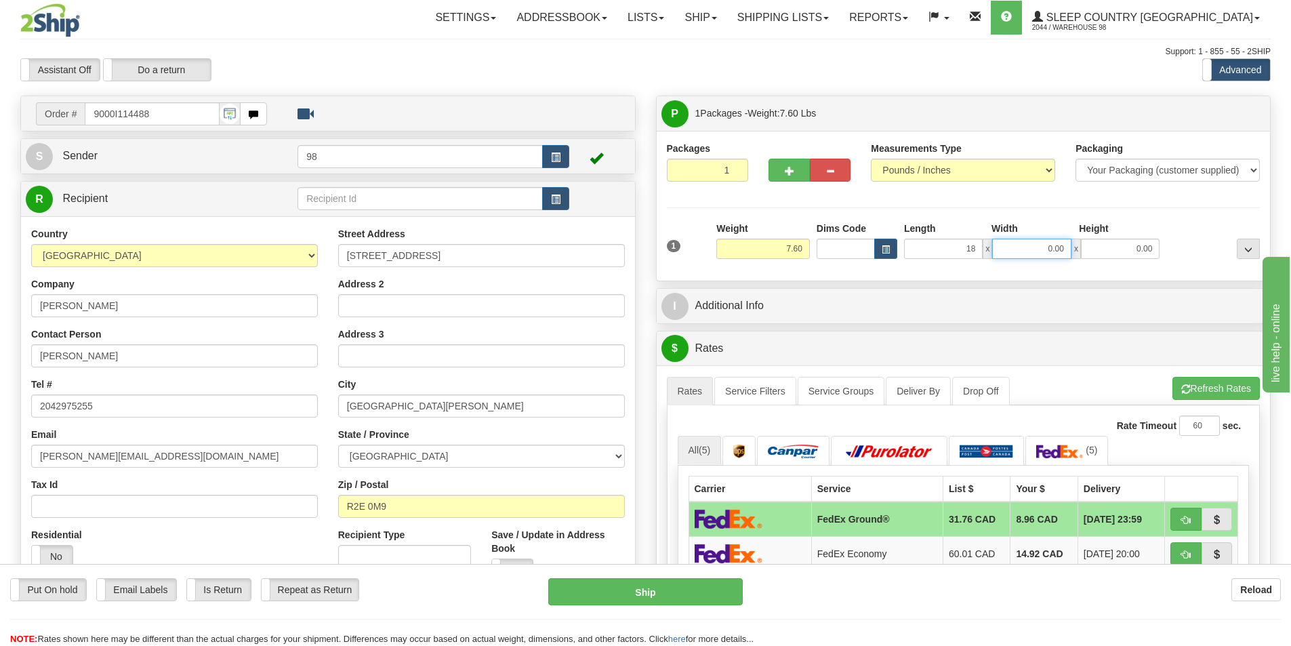
type input "18.00"
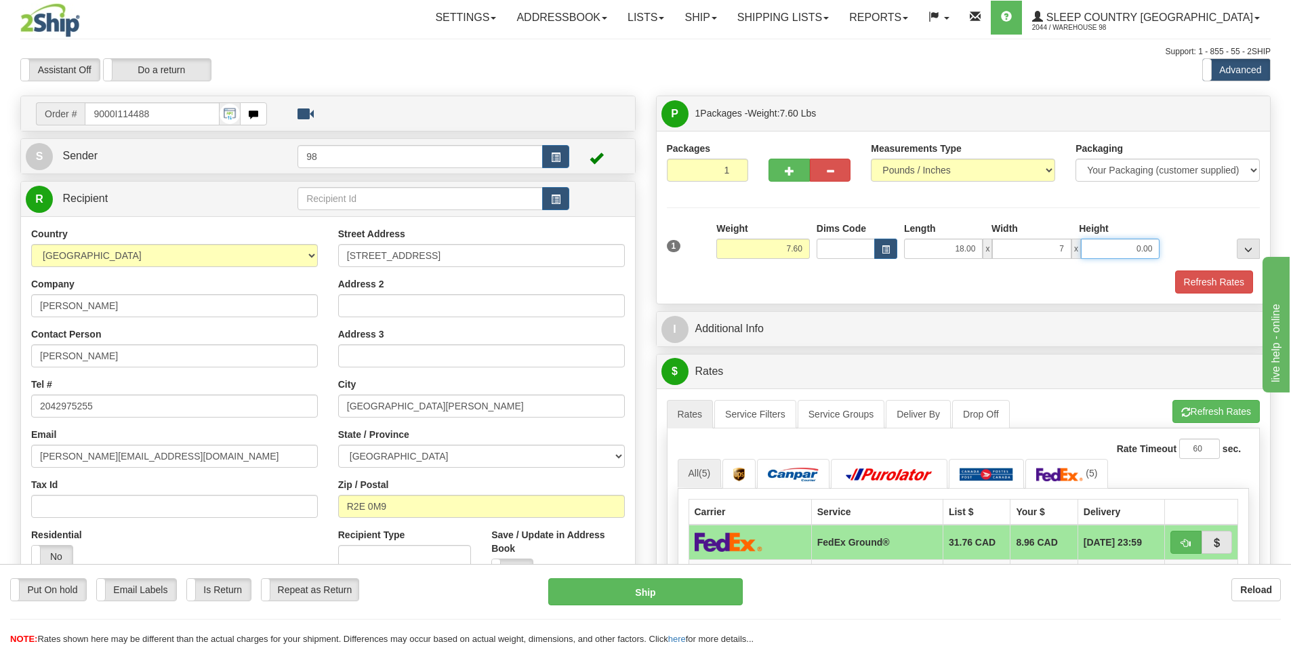
type input "7.00"
click at [1206, 283] on button "Refresh Rates" at bounding box center [1214, 281] width 78 height 23
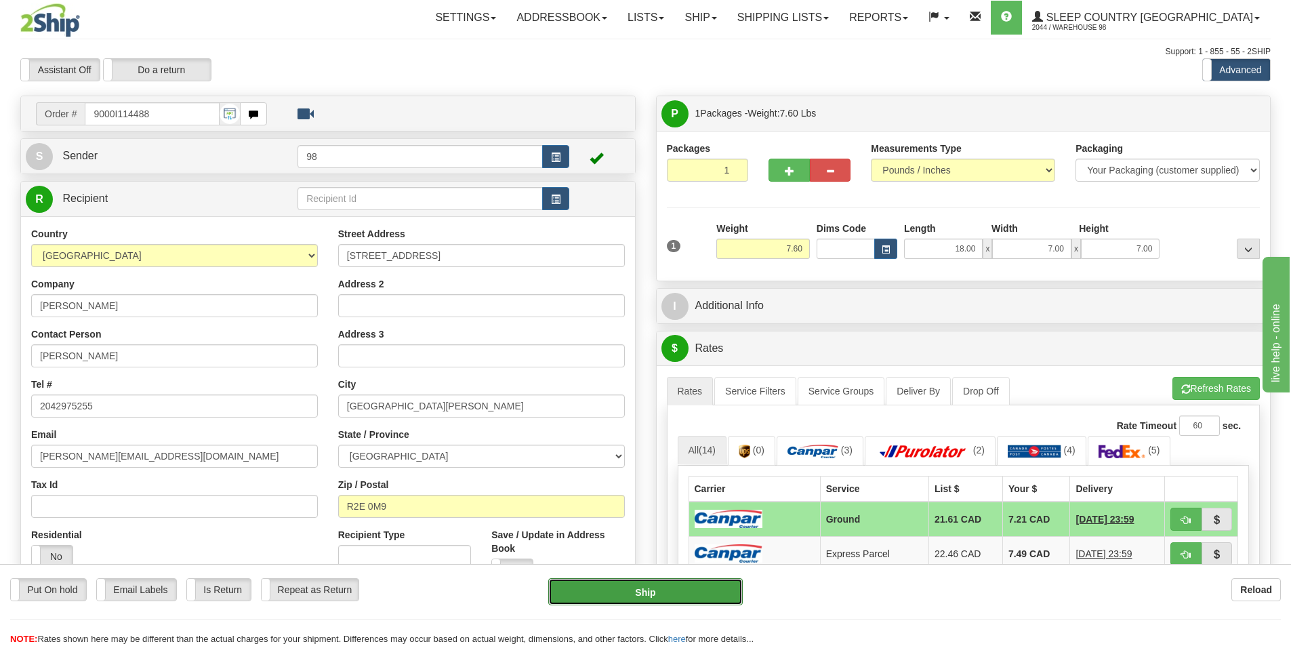
click at [650, 582] on button "Ship" at bounding box center [645, 591] width 194 height 27
type input "1"
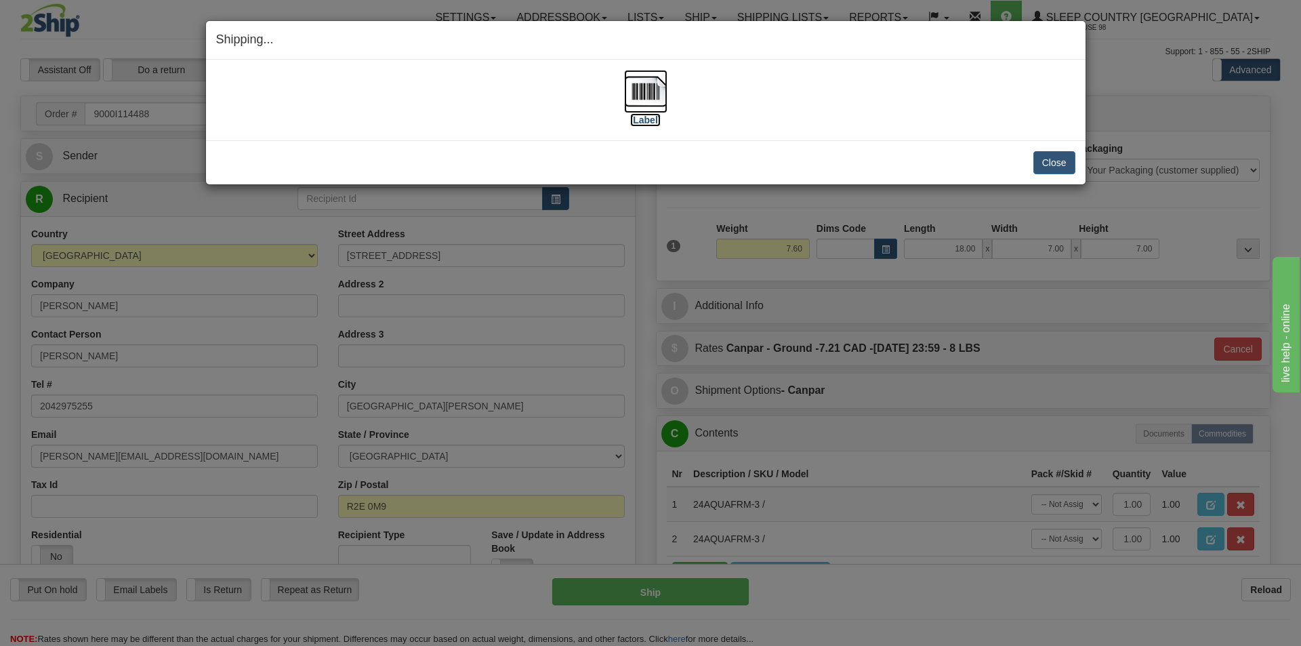
click at [645, 119] on label "[Label]" at bounding box center [645, 120] width 31 height 14
drag, startPoint x: 1074, startPoint y: 165, endPoint x: 1065, endPoint y: 162, distance: 10.1
click at [1074, 165] on button "Close" at bounding box center [1054, 162] width 42 height 23
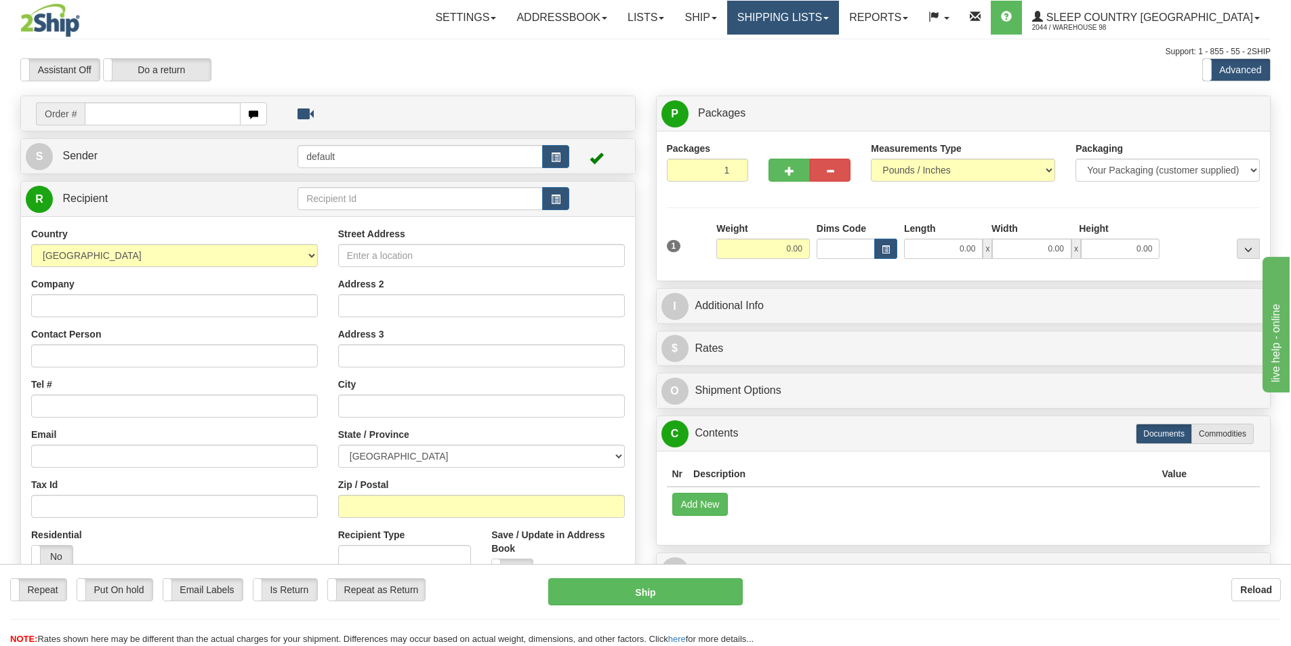
click at [839, 15] on link "Shipping lists" at bounding box center [783, 18] width 112 height 34
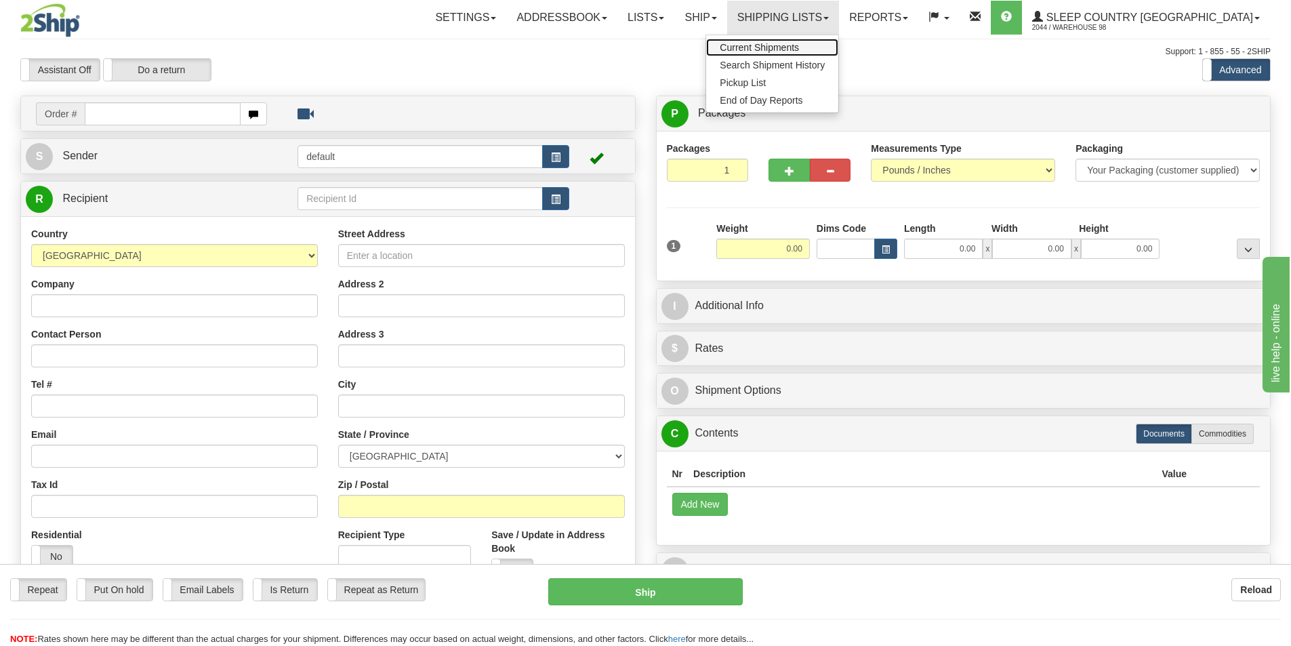
click at [799, 43] on span "Current Shipments" at bounding box center [758, 47] width 79 height 11
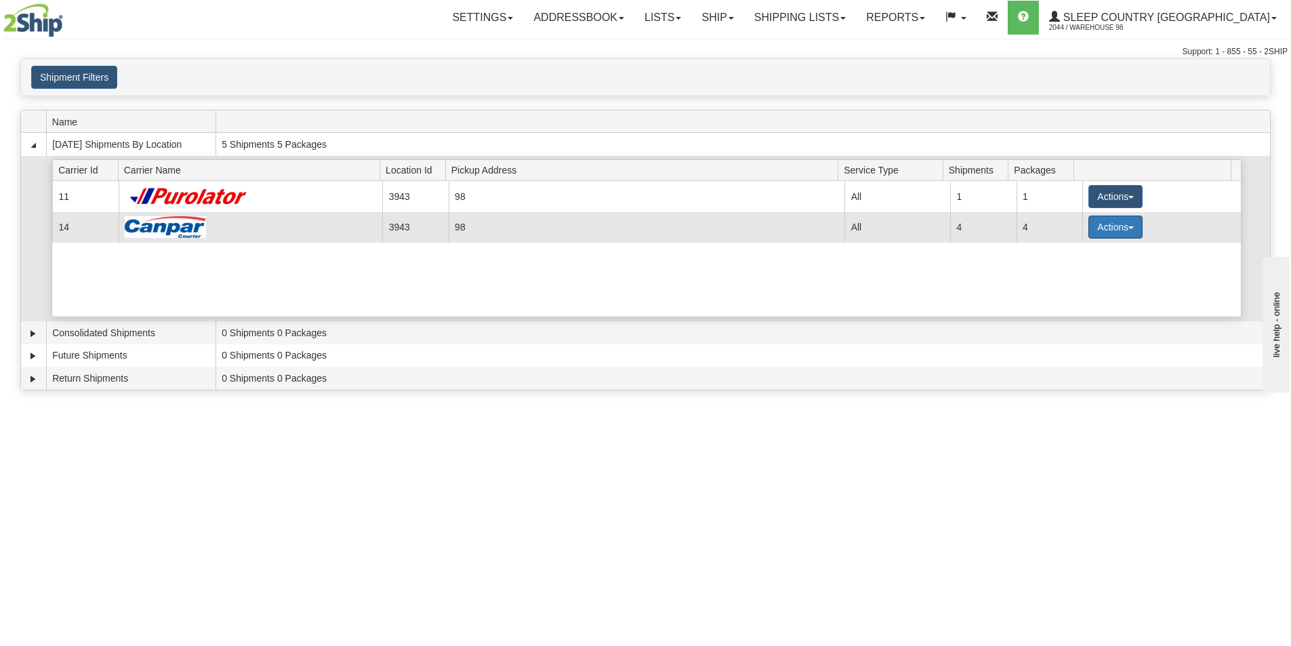
click at [1123, 225] on button "Actions" at bounding box center [1115, 226] width 54 height 23
click at [1068, 275] on link "Close" at bounding box center [1087, 270] width 108 height 18
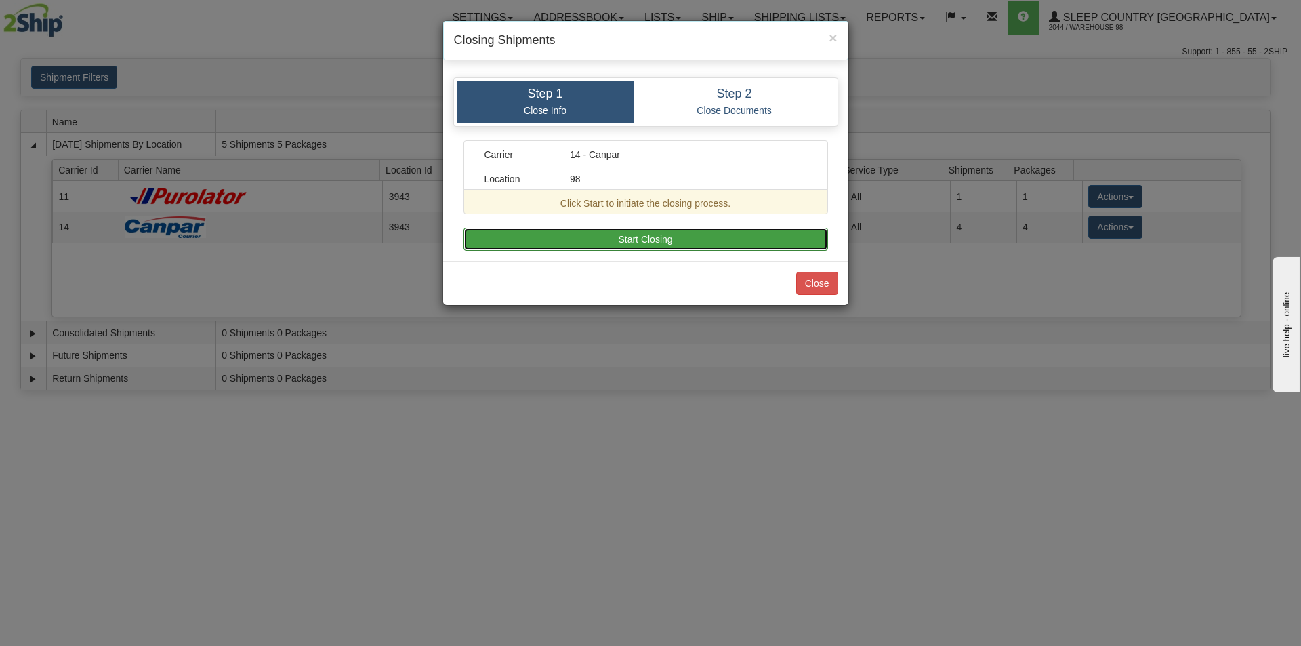
click at [635, 243] on button "Start Closing" at bounding box center [645, 239] width 364 height 23
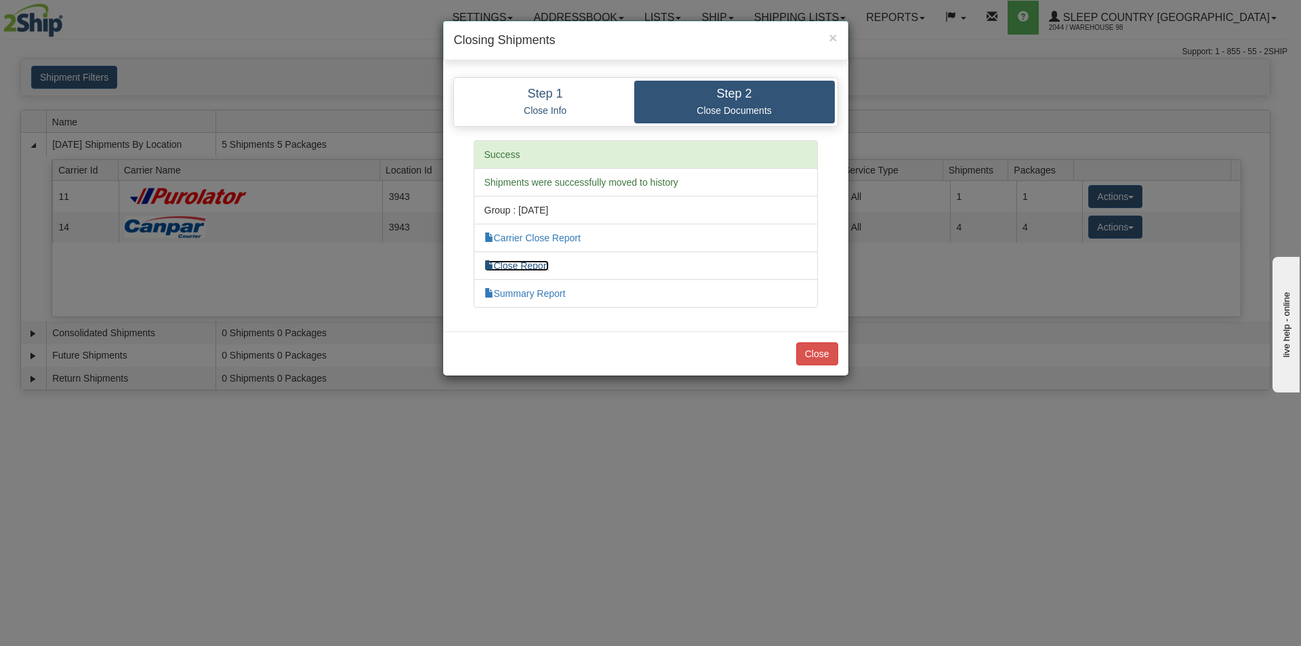
click at [522, 264] on link "Close Report" at bounding box center [516, 265] width 65 height 11
click at [824, 352] on button "Close" at bounding box center [817, 353] width 42 height 23
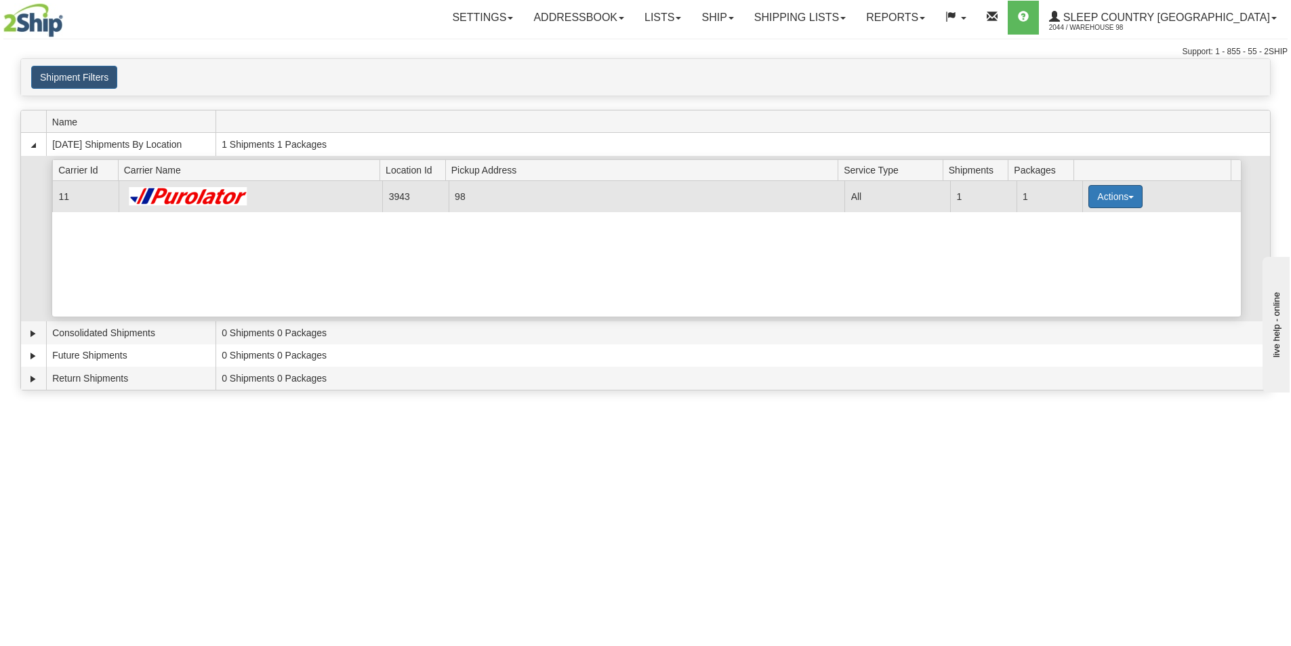
click at [1125, 194] on button "Actions" at bounding box center [1115, 196] width 54 height 23
click at [1072, 259] on span "Pickup" at bounding box center [1065, 256] width 36 height 9
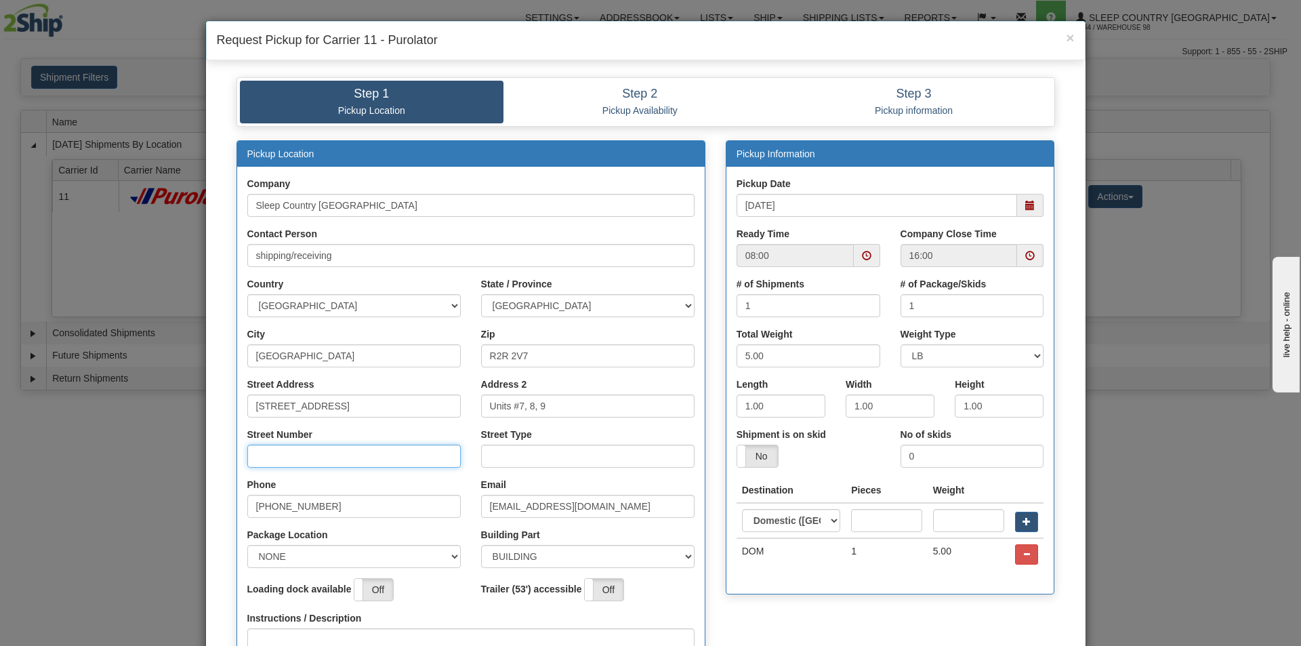
click at [299, 447] on input "Street Number" at bounding box center [353, 455] width 213 height 23
type input "111"
click at [507, 448] on input "Street Type" at bounding box center [587, 455] width 213 height 23
type input "street"
click at [346, 555] on select "NONE FRONT REAR SIDE" at bounding box center [353, 556] width 213 height 23
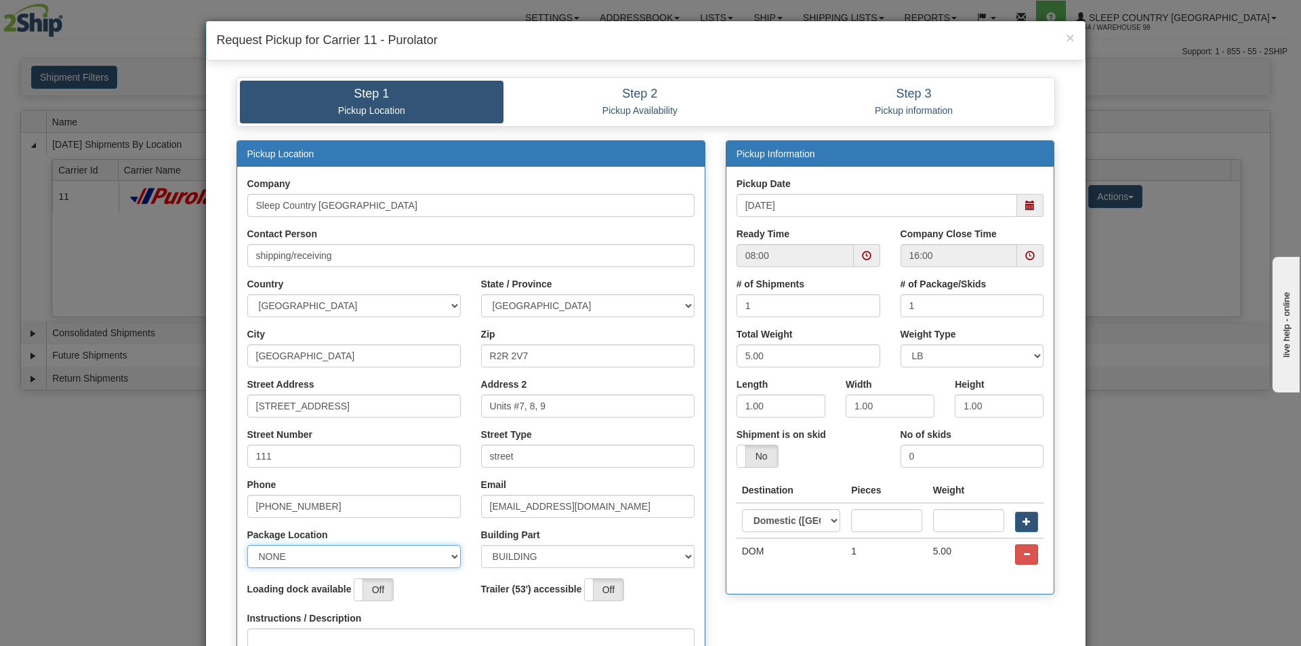
select select "1"
click at [247, 545] on select "NONE FRONT REAR SIDE" at bounding box center [353, 556] width 213 height 23
click at [863, 255] on span at bounding box center [866, 255] width 9 height 9
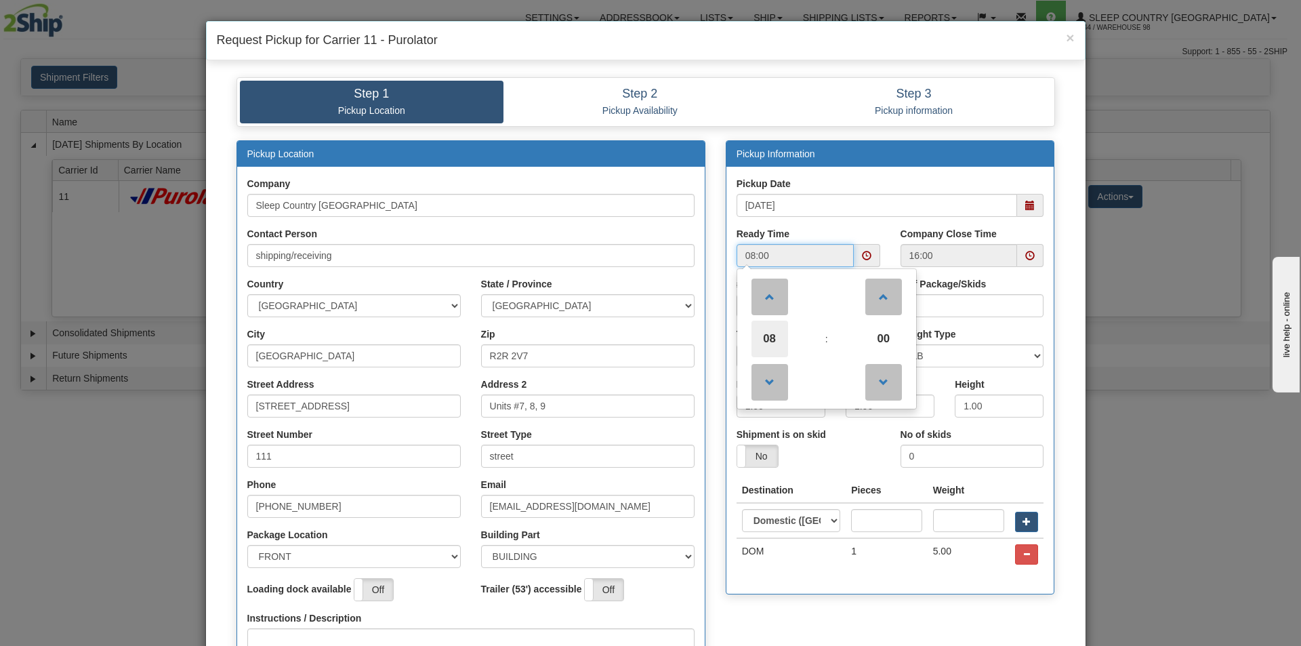
click at [769, 340] on span "08" at bounding box center [769, 338] width 37 height 37
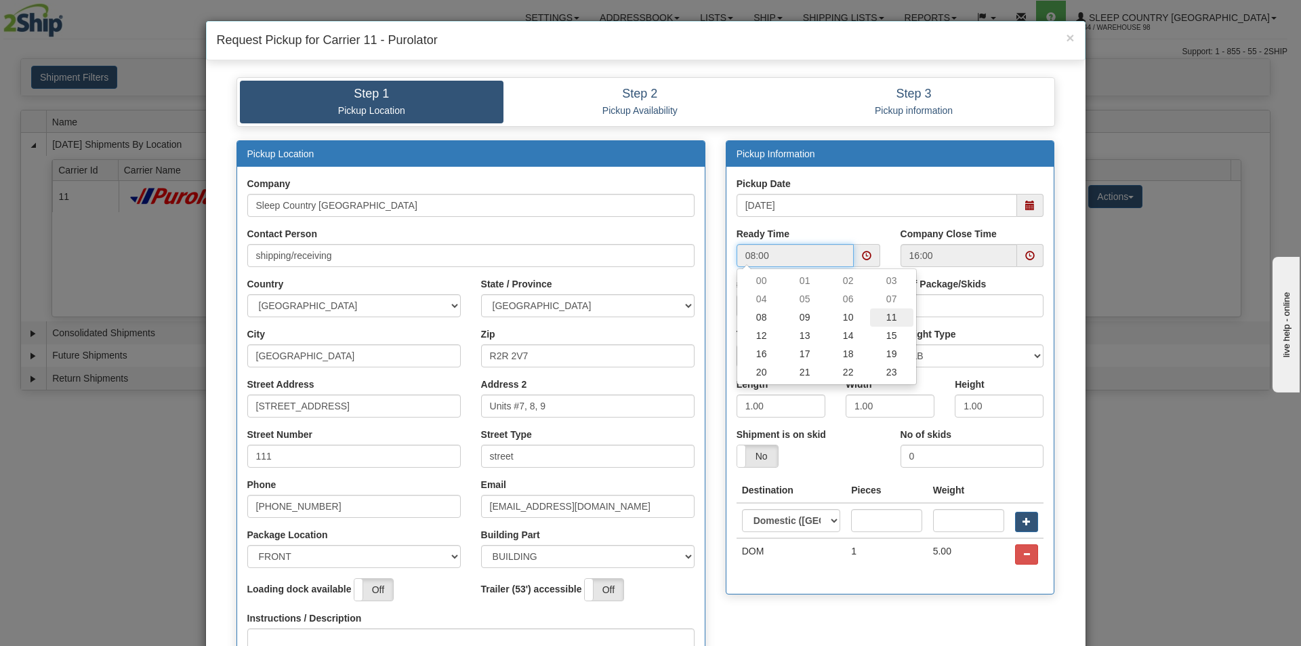
click at [881, 316] on td "11" at bounding box center [891, 317] width 43 height 18
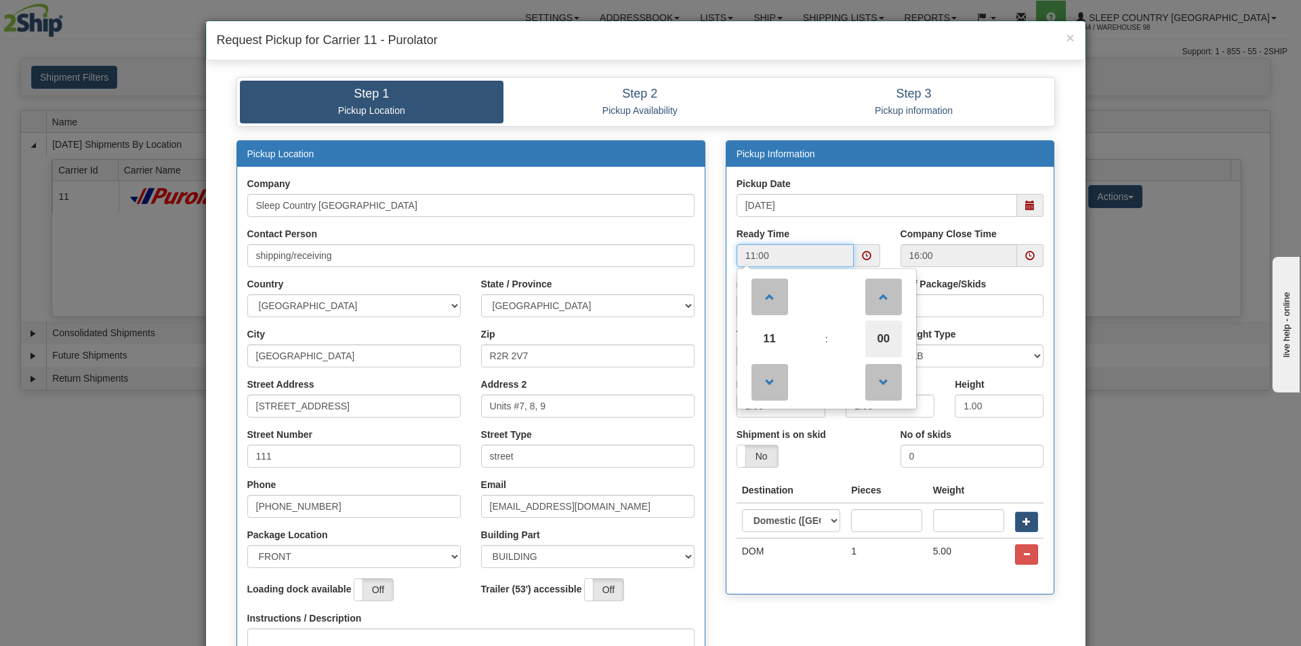
click at [876, 336] on span "00" at bounding box center [883, 338] width 37 height 37
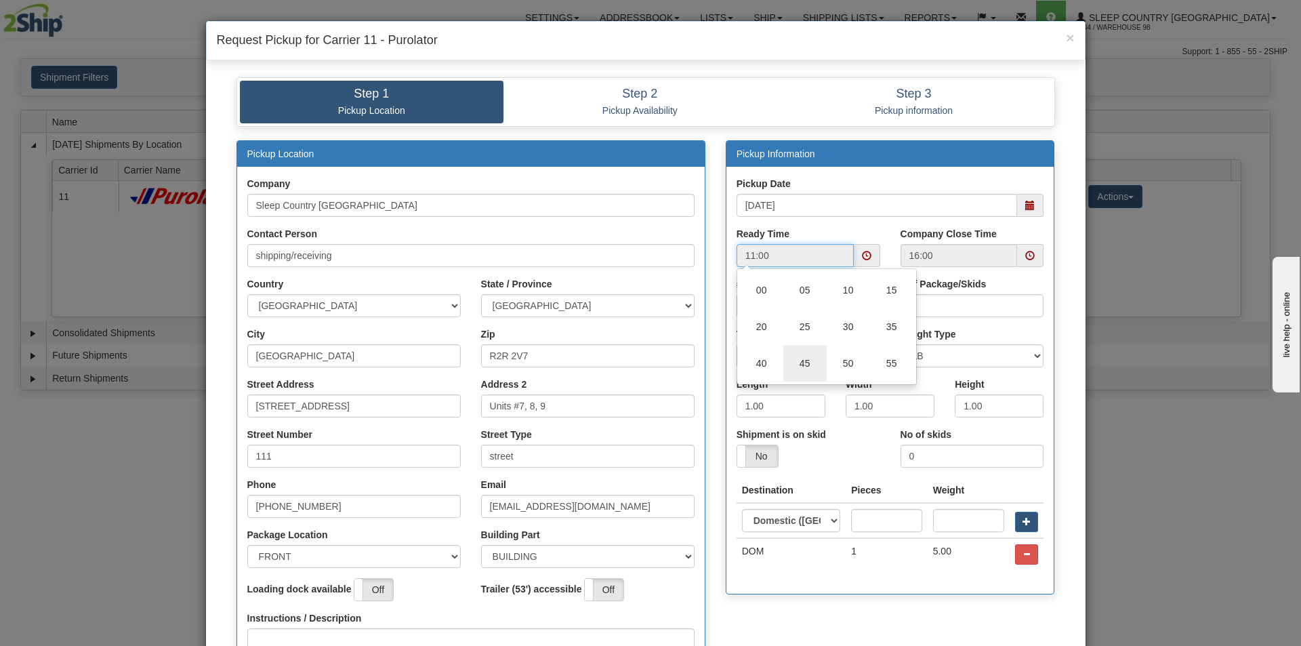
click at [803, 361] on td "45" at bounding box center [804, 363] width 43 height 37
type input "11:45"
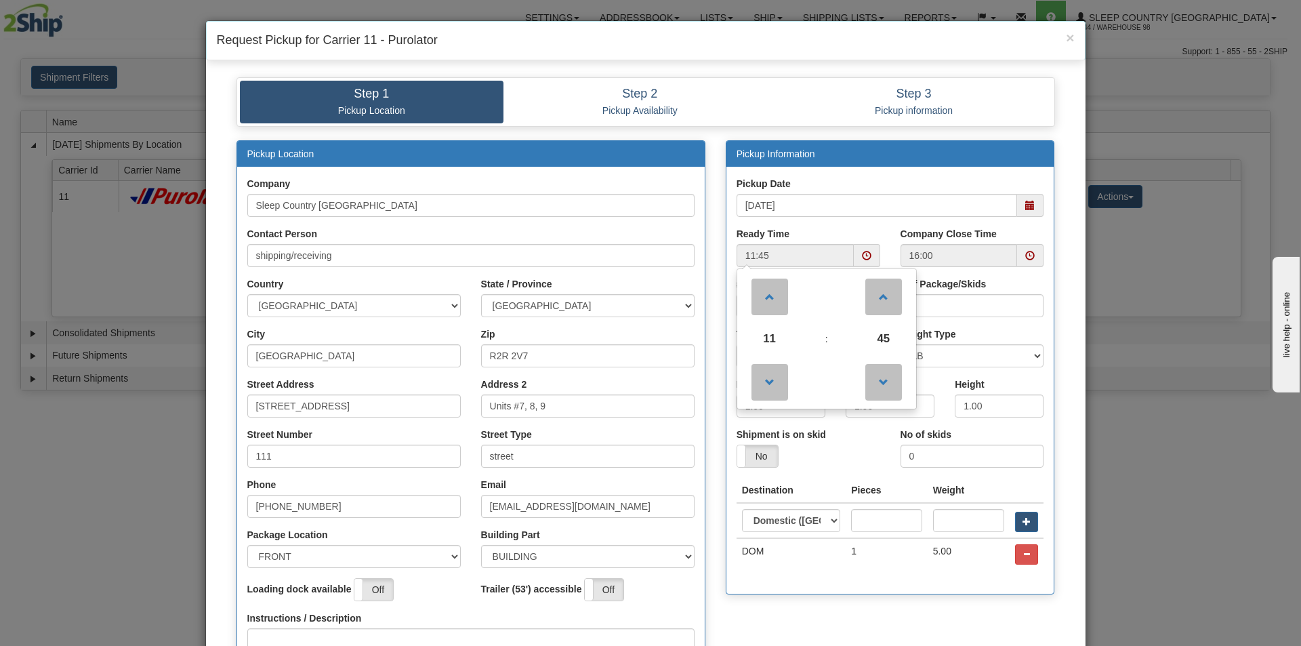
click at [872, 609] on div "Pickup Location Company Sleep Country [GEOGRAPHIC_DATA] Contact Person shipping…" at bounding box center [645, 453] width 839 height 626
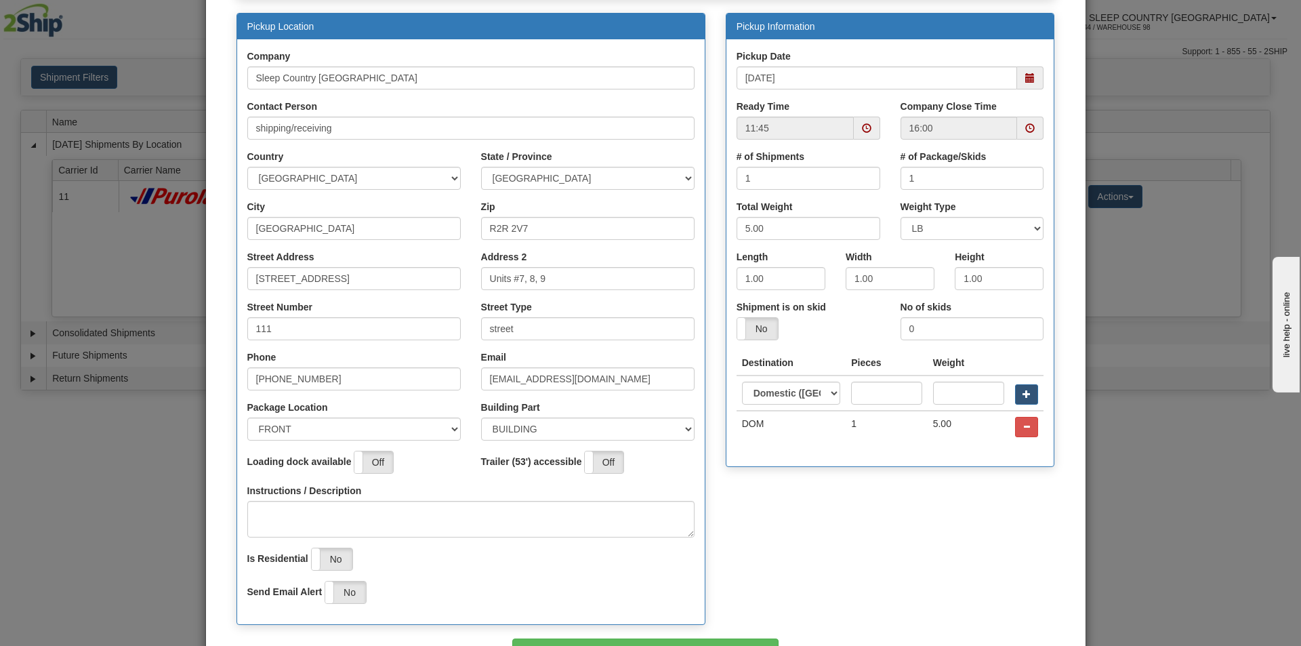
scroll to position [203, 0]
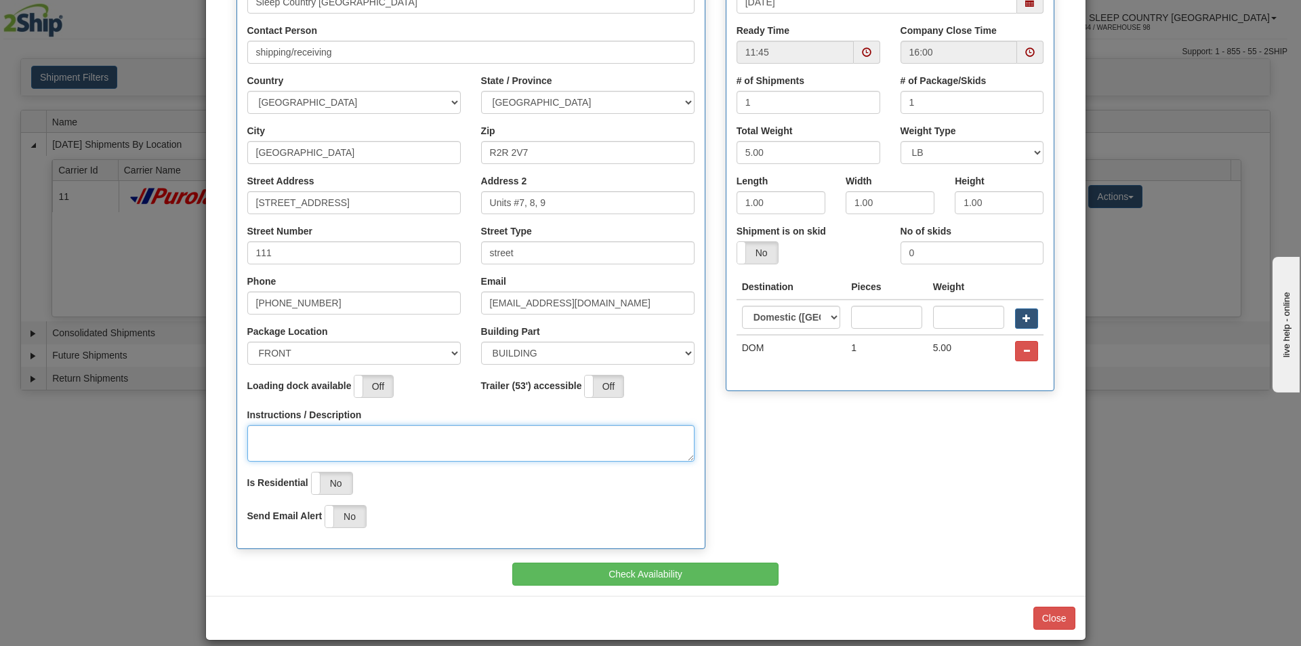
click at [268, 435] on textarea "Instructions / Description" at bounding box center [470, 443] width 447 height 37
click at [500, 445] on textarea "P/U @ FRONT OFFICE ON MIRRORED TABLE" at bounding box center [470, 443] width 447 height 37
type textarea "P/U @ FRONT OFFICE ON MIRRORED TABLE"
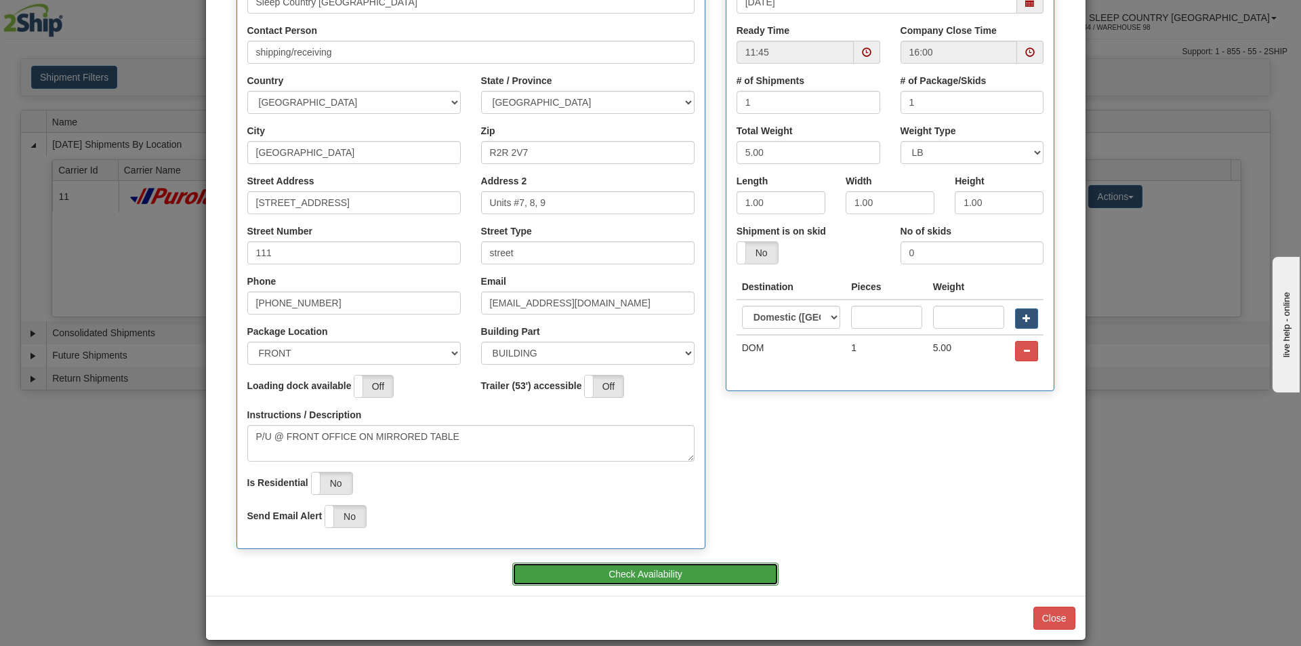
click at [605, 572] on button "Check Availability" at bounding box center [645, 573] width 266 height 23
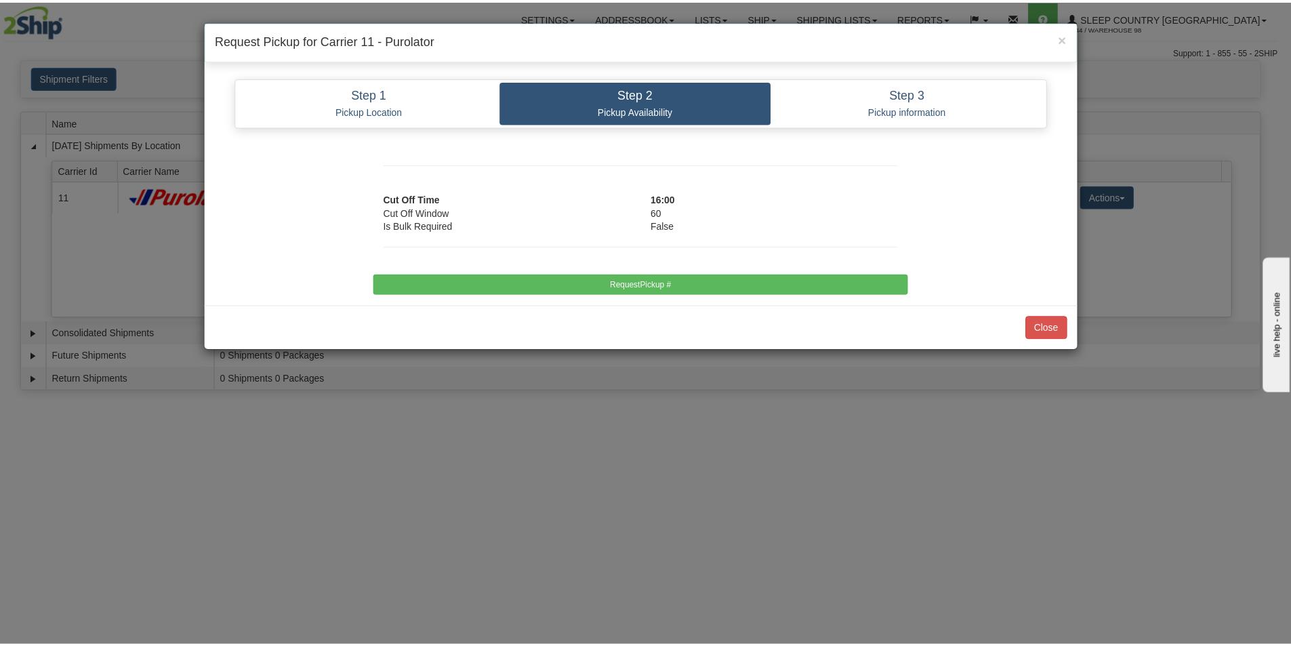
scroll to position [0, 0]
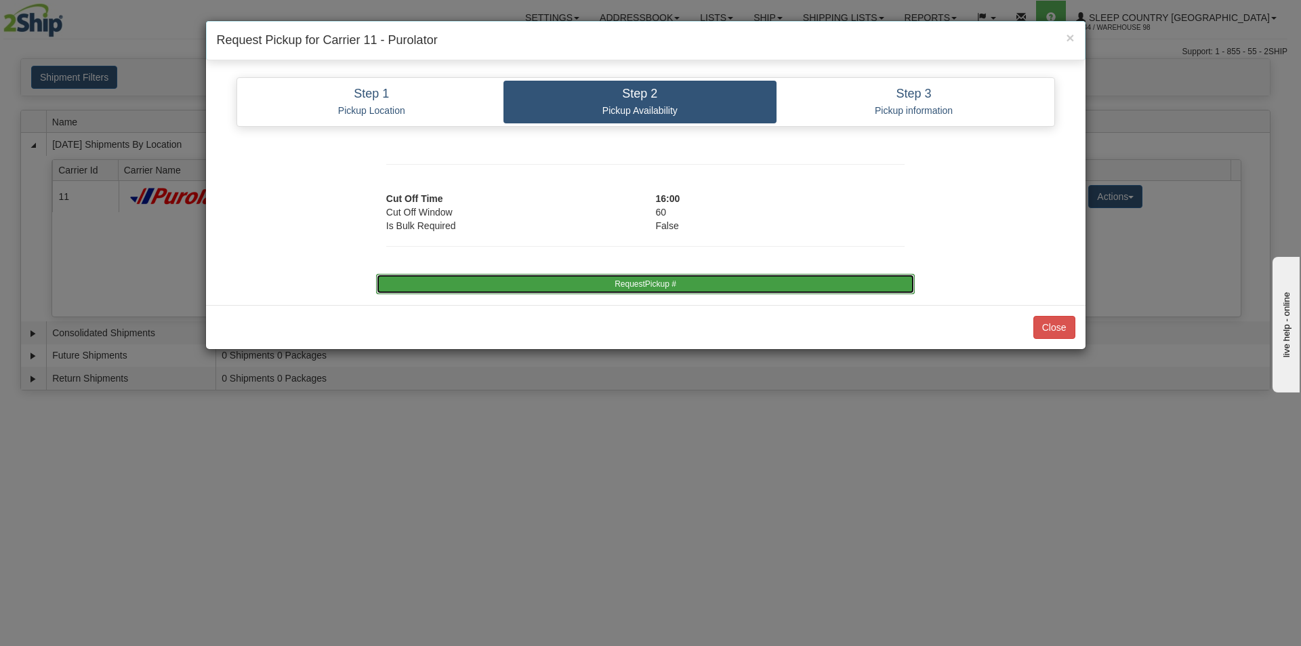
click at [661, 281] on button "RequestPickup #" at bounding box center [645, 284] width 539 height 20
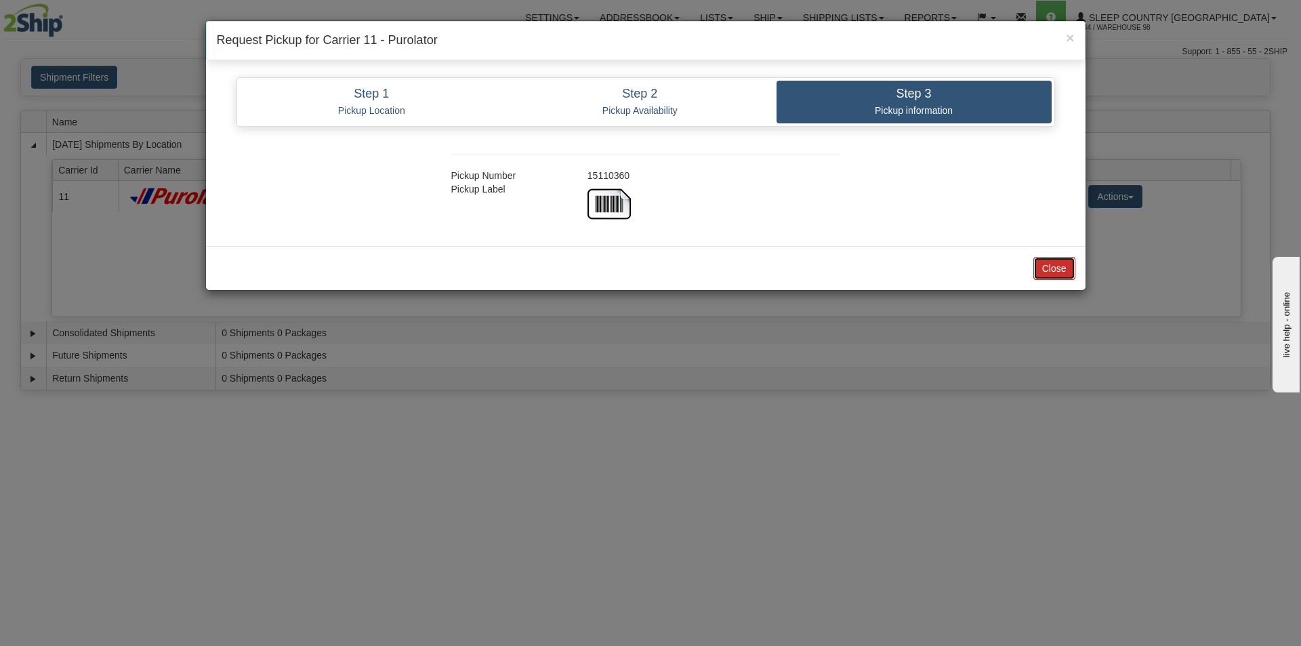
click at [1066, 266] on button "Close" at bounding box center [1054, 268] width 42 height 23
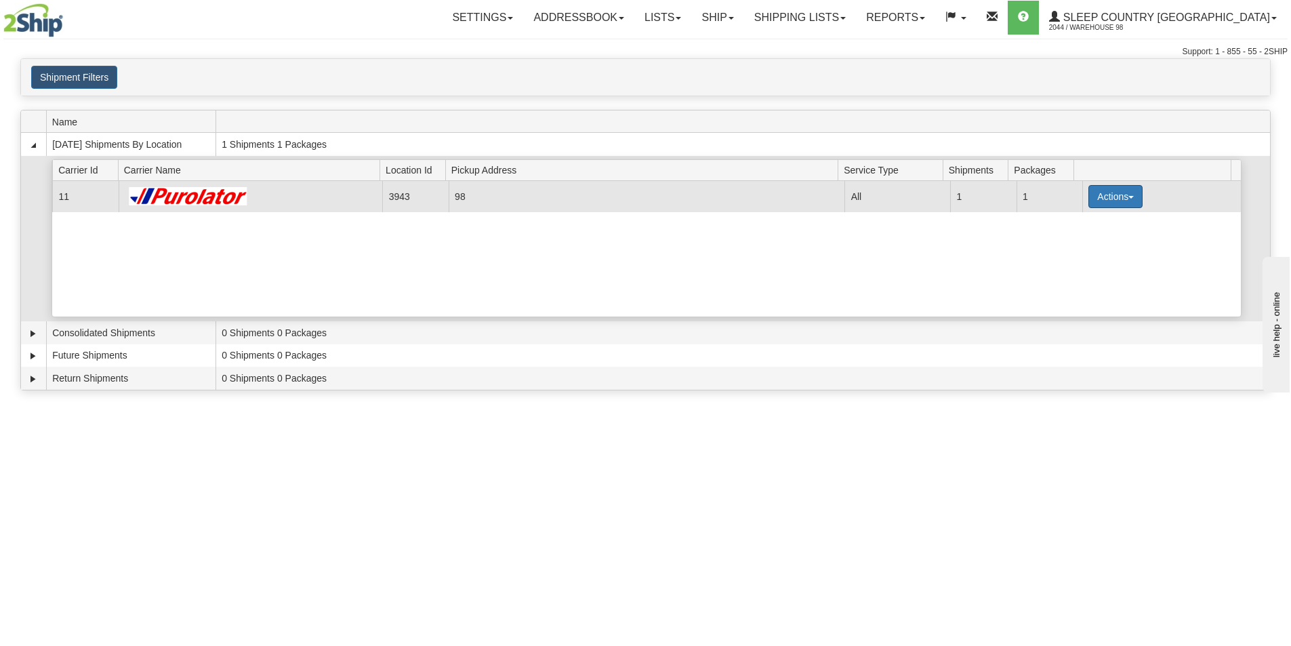
click at [1127, 194] on button "Actions" at bounding box center [1115, 196] width 54 height 23
click at [1070, 241] on span "Close" at bounding box center [1062, 238] width 31 height 9
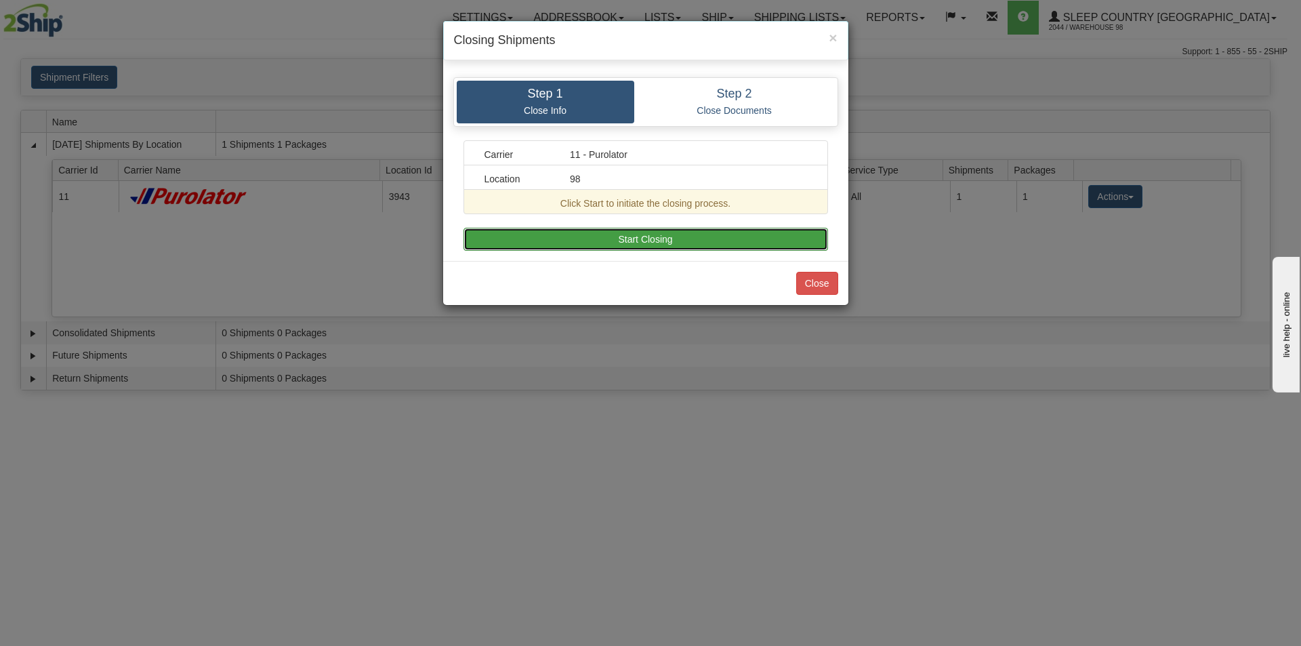
click at [641, 240] on button "Start Closing" at bounding box center [645, 239] width 364 height 23
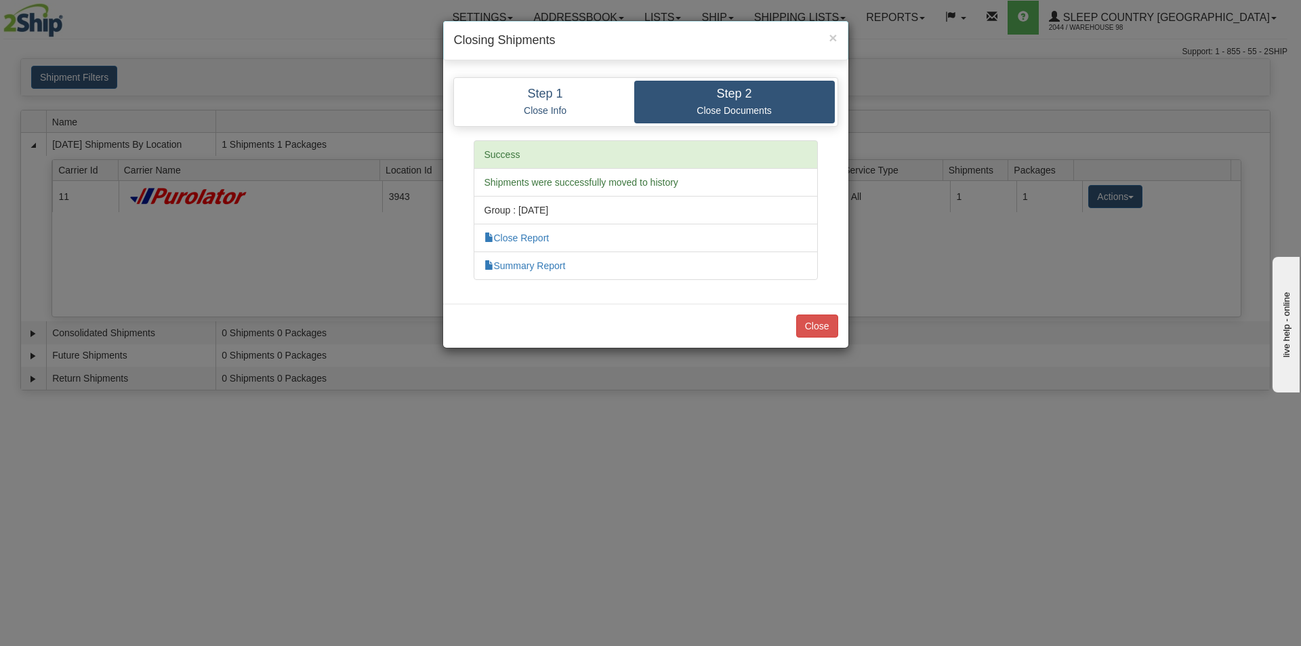
click at [524, 232] on li "Close Report" at bounding box center [646, 238] width 344 height 28
click at [519, 239] on link "Close Report" at bounding box center [516, 237] width 65 height 11
click at [820, 328] on button "Close" at bounding box center [817, 325] width 42 height 23
